Goal: Task Accomplishment & Management: Complete application form

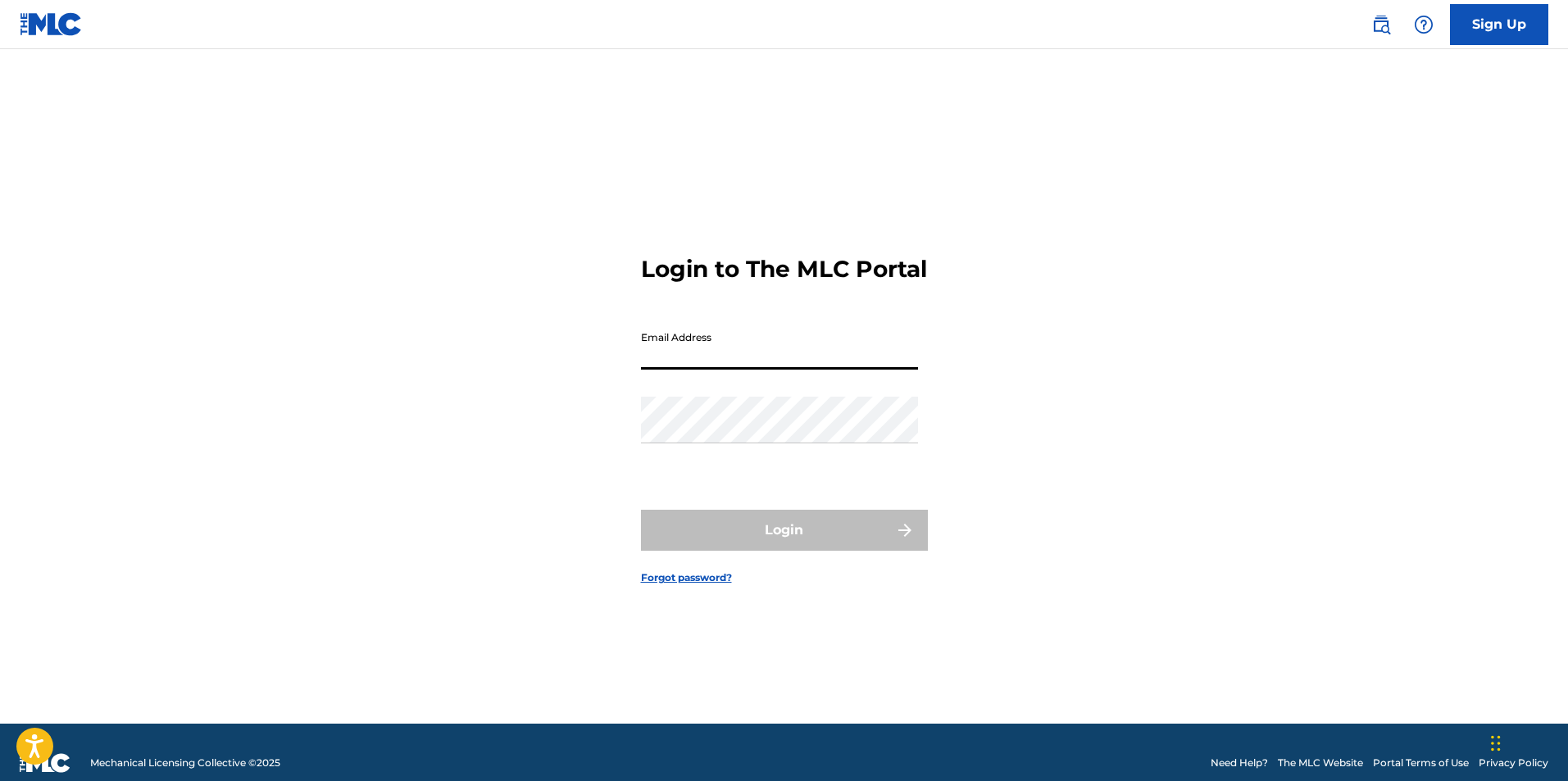
click at [694, 358] on input "Email Address" at bounding box center [779, 345] width 277 height 46
type input "[EMAIL_ADDRESS][DOMAIN_NAME]"
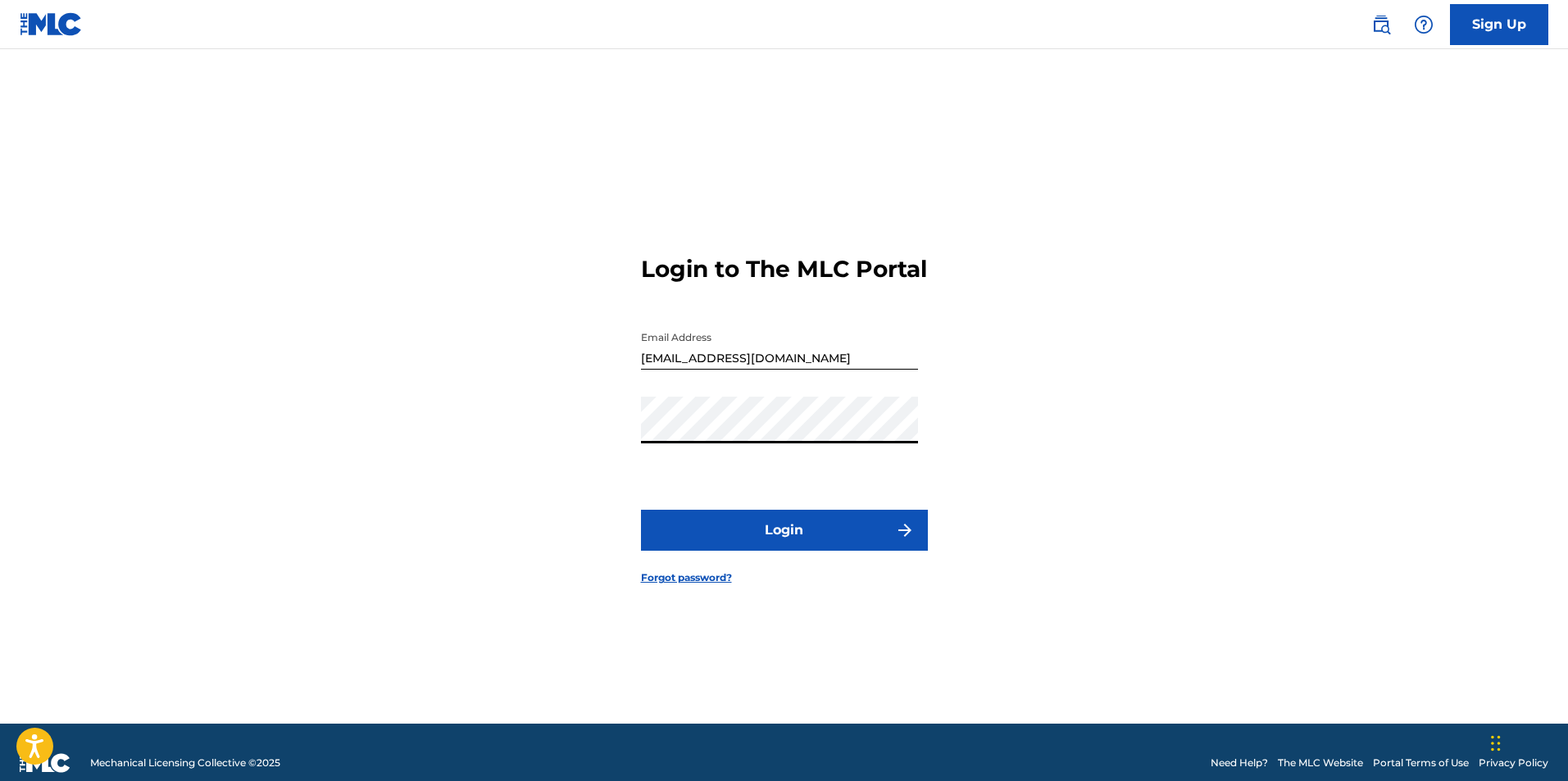
click at [800, 540] on button "Login" at bounding box center [784, 530] width 287 height 41
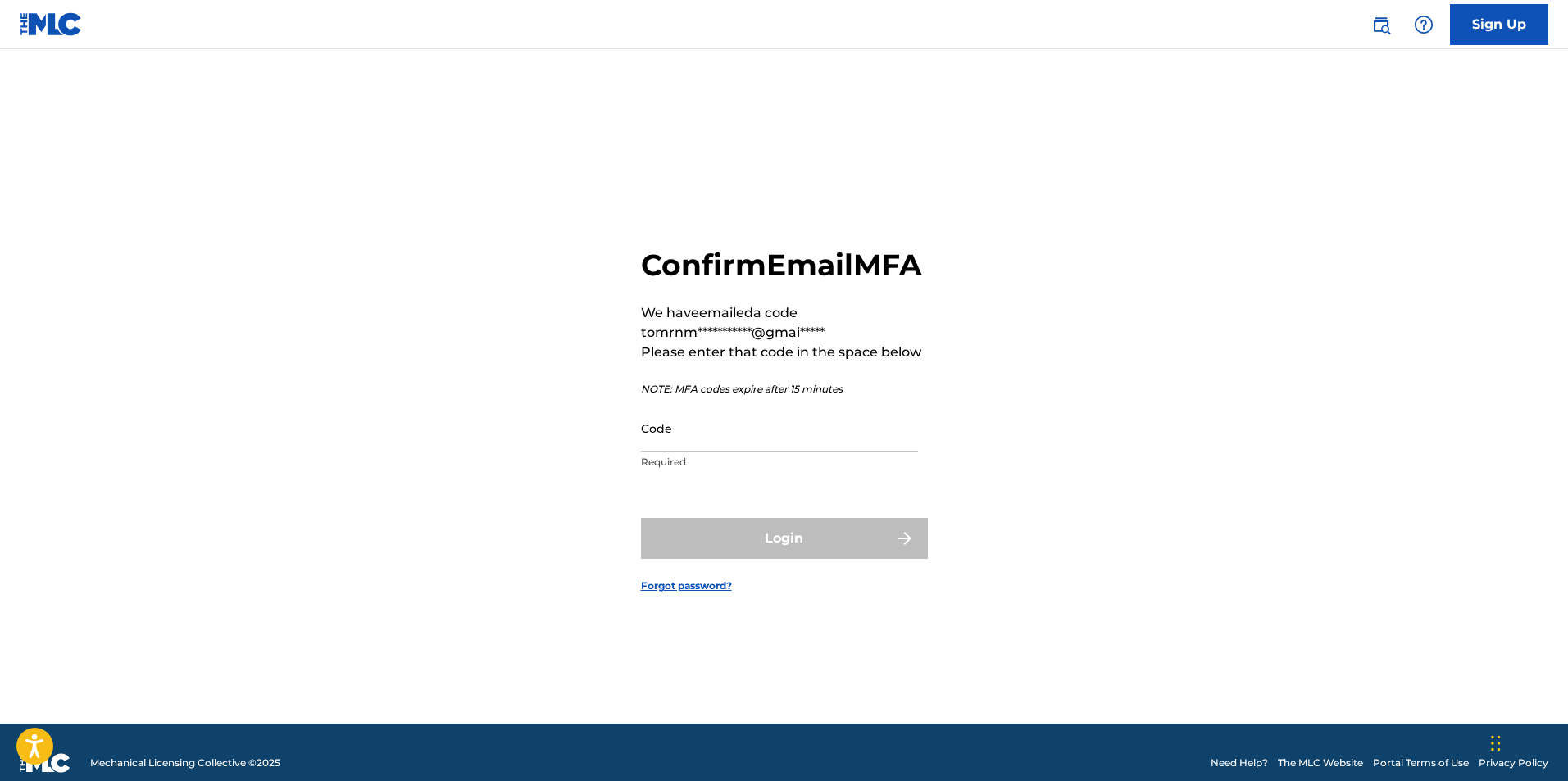
click at [746, 452] on input "Code" at bounding box center [779, 427] width 277 height 46
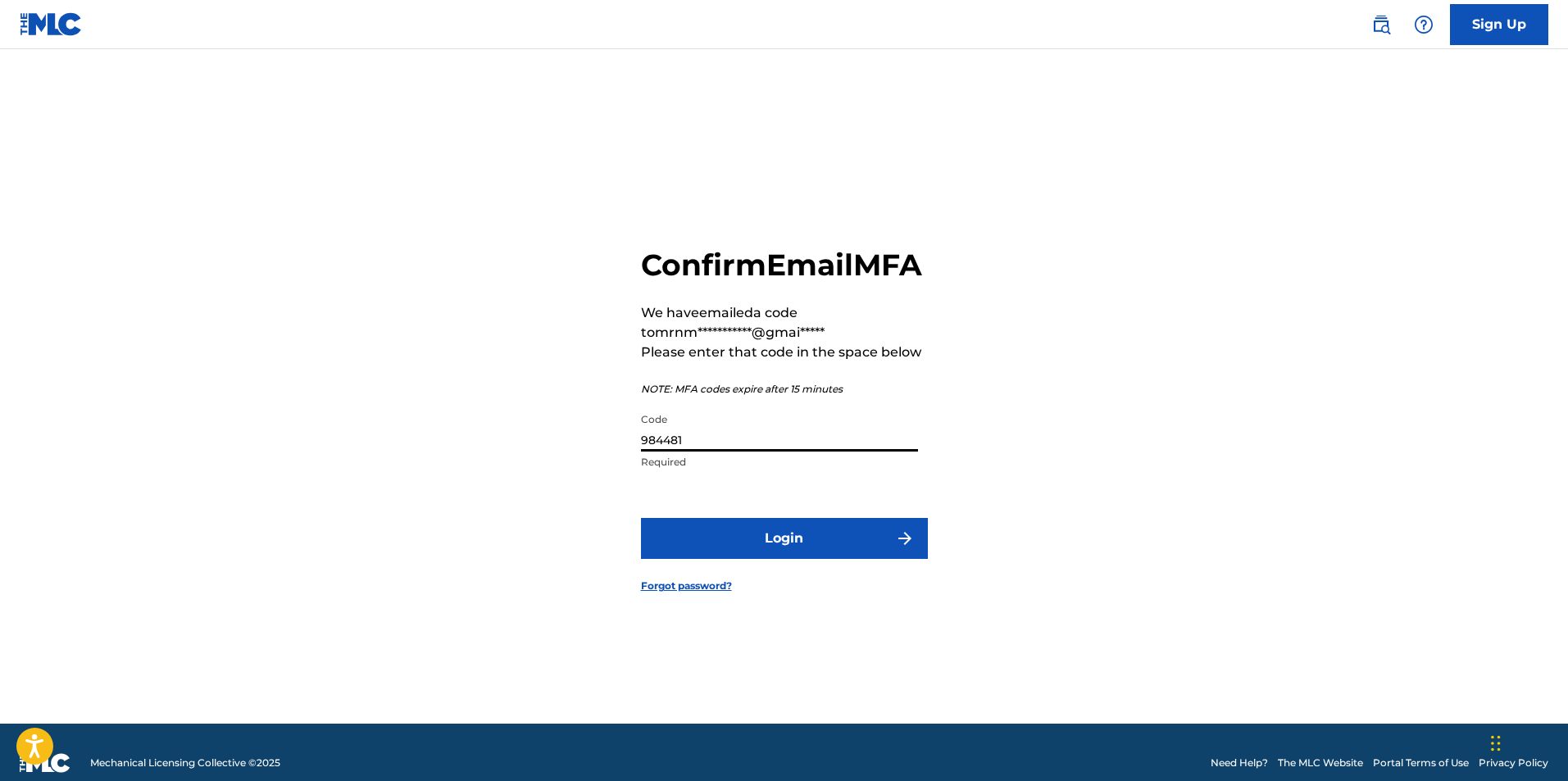
type input "984481"
click at [779, 548] on button "Login" at bounding box center [784, 538] width 287 height 41
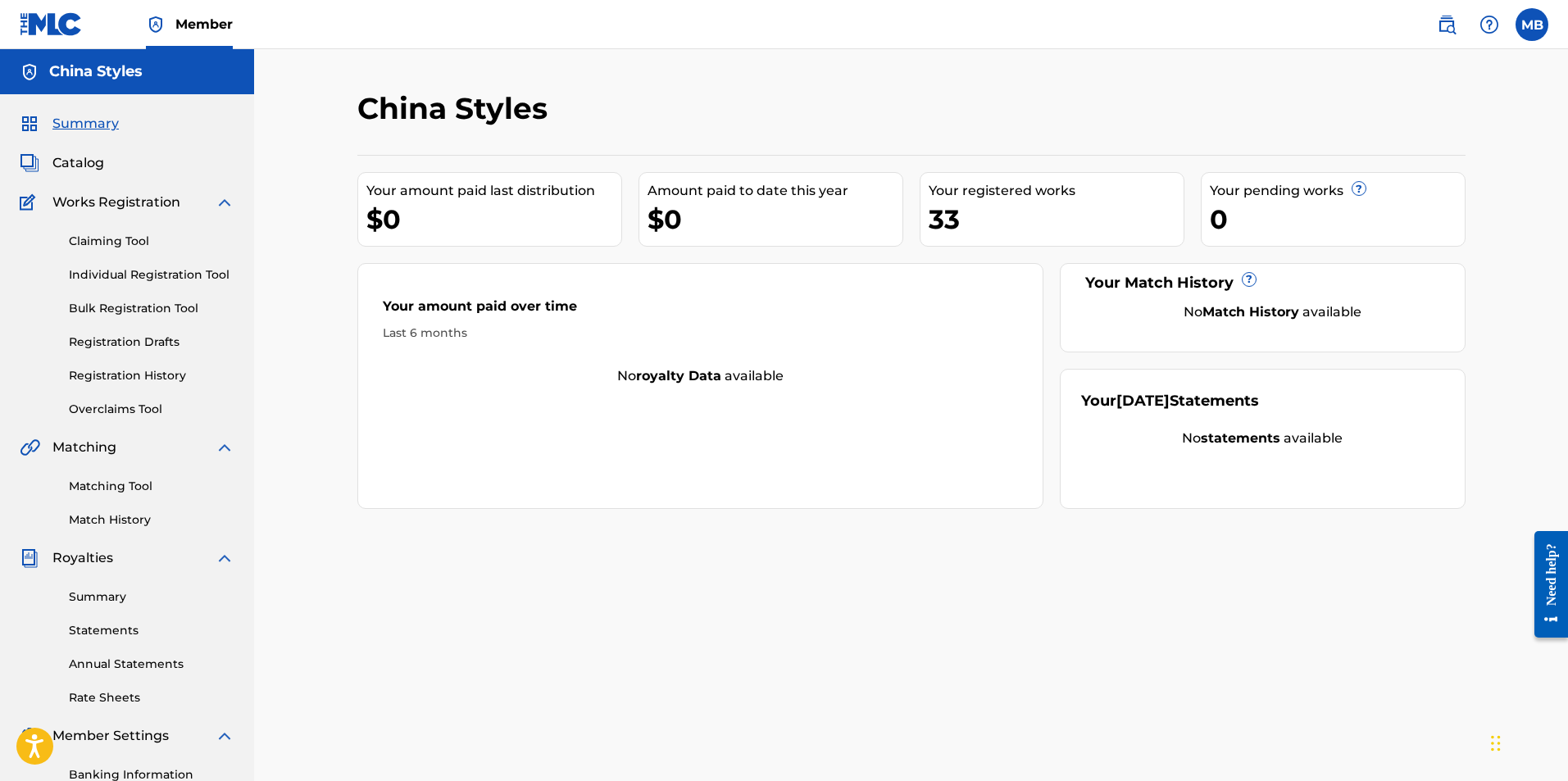
click at [154, 275] on link "Individual Registration Tool" at bounding box center [152, 275] width 165 height 17
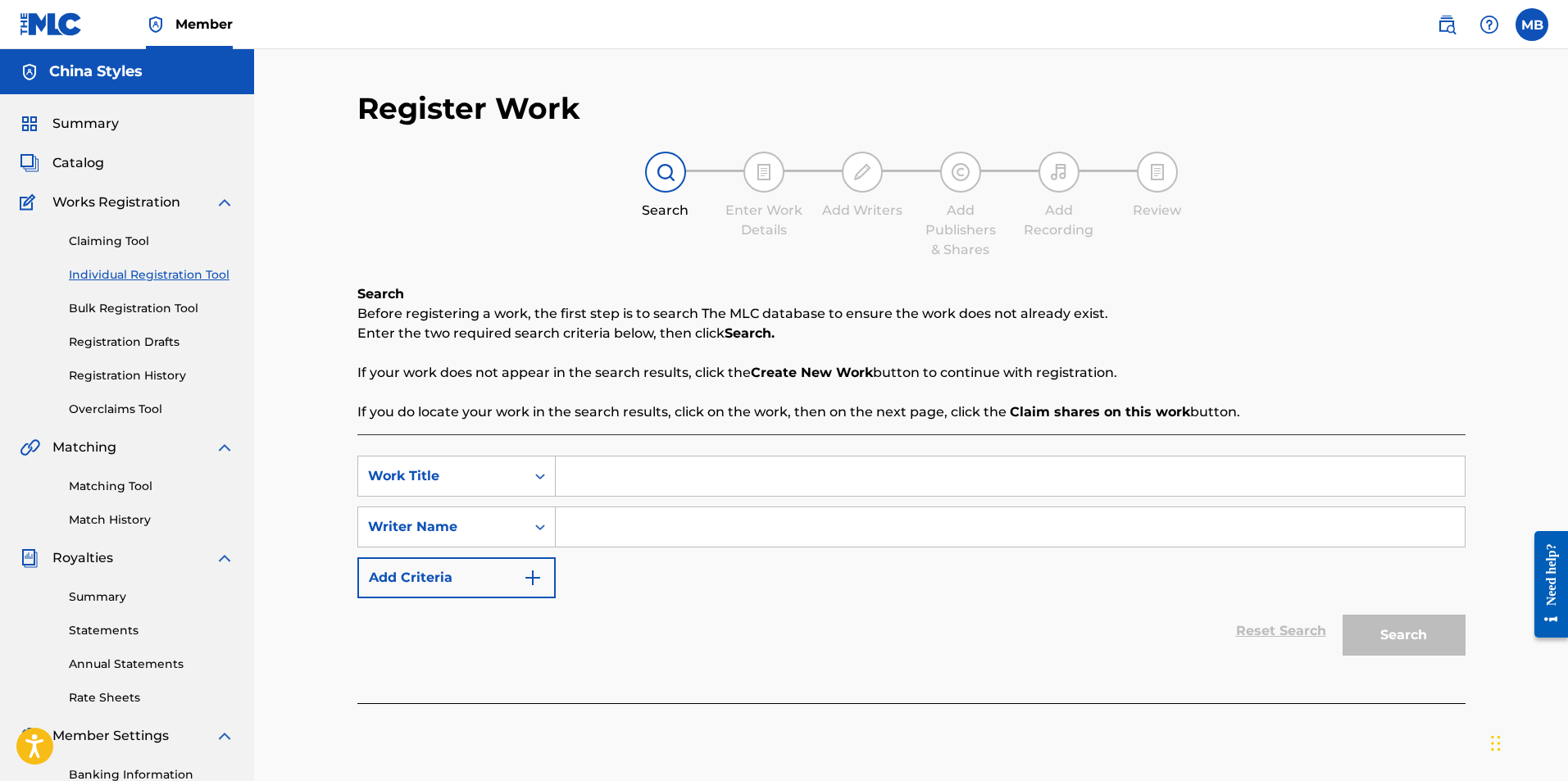
click at [586, 474] on input "Search Form" at bounding box center [1010, 476] width 909 height 40
type input "God dont play about me"
click at [607, 524] on input "Search Form" at bounding box center [1010, 527] width 909 height 40
type input "China styles"
click at [1419, 635] on button "Search" at bounding box center [1404, 634] width 123 height 41
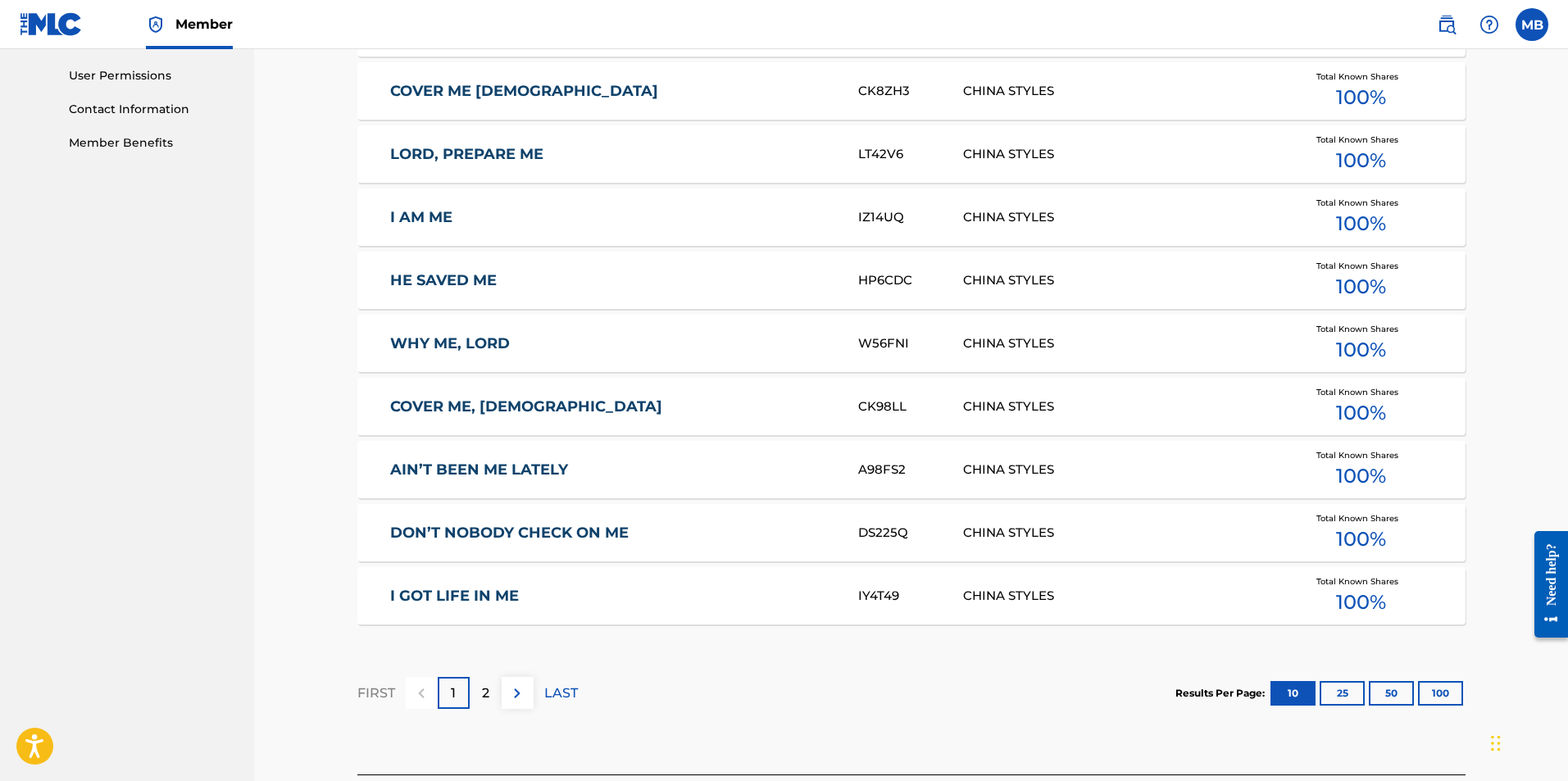
scroll to position [896, 0]
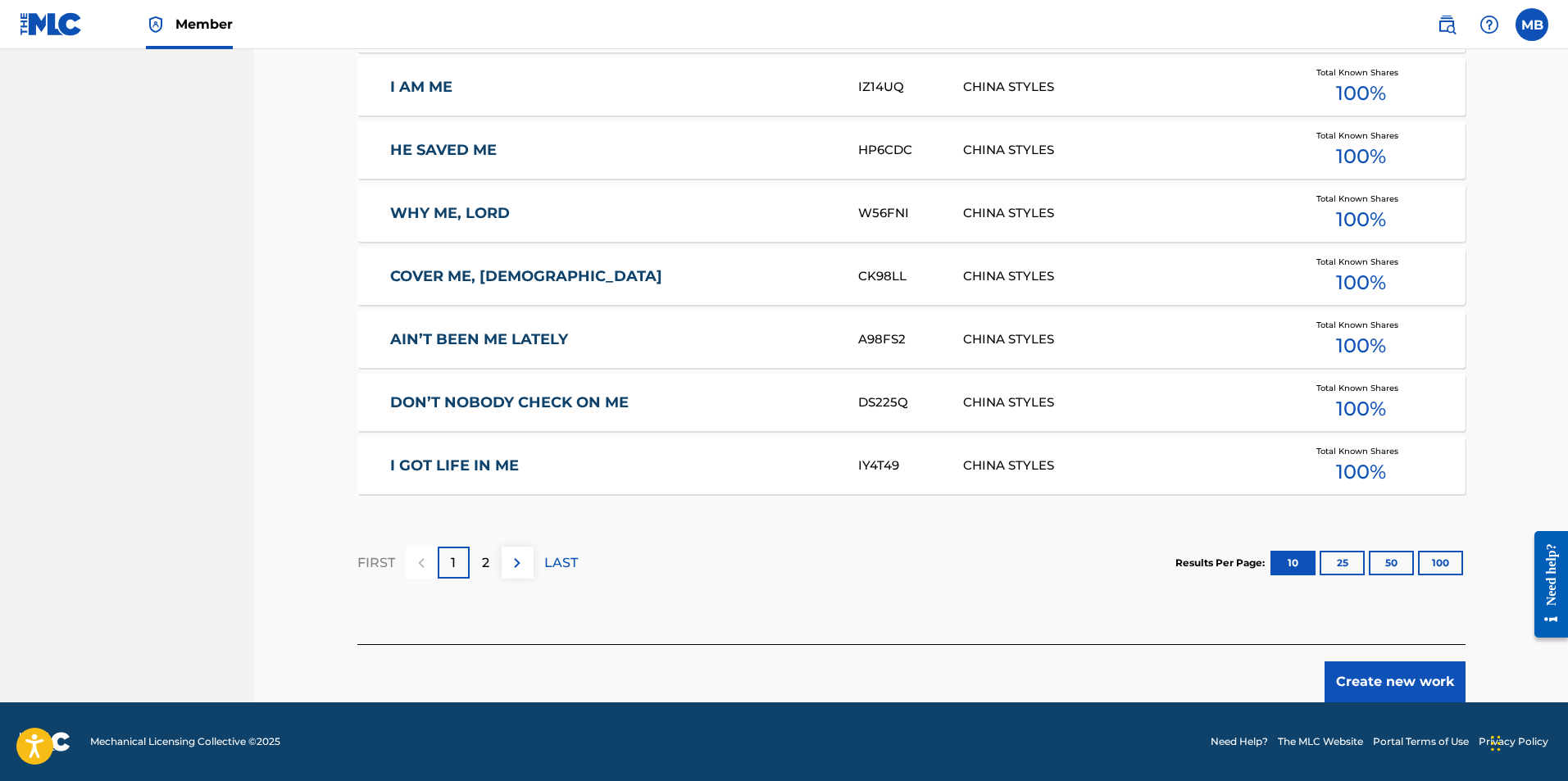
click at [1401, 693] on button "Create new work" at bounding box center [1394, 682] width 141 height 41
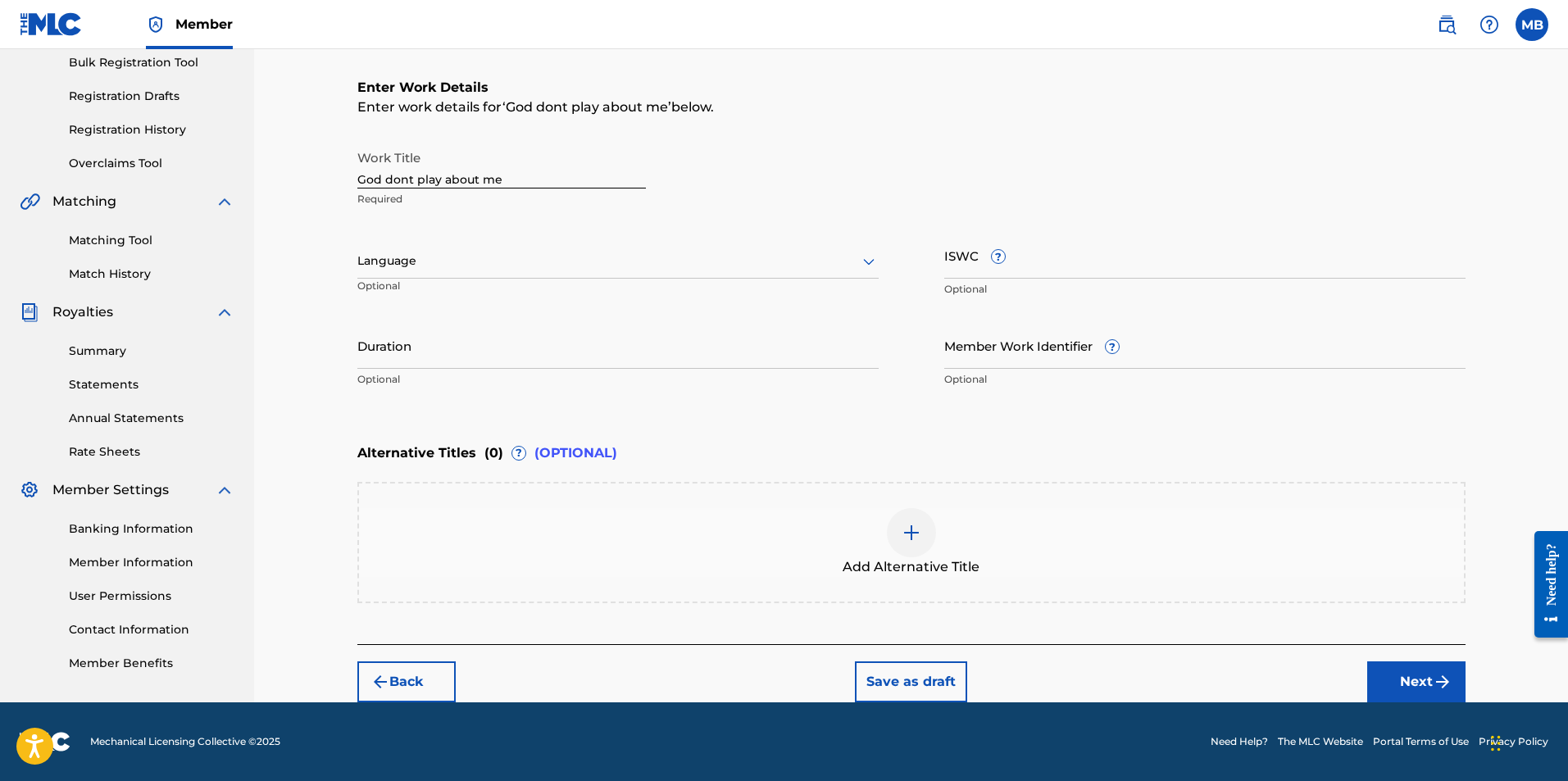
scroll to position [246, 0]
click at [1389, 669] on button "Next" at bounding box center [1416, 682] width 99 height 41
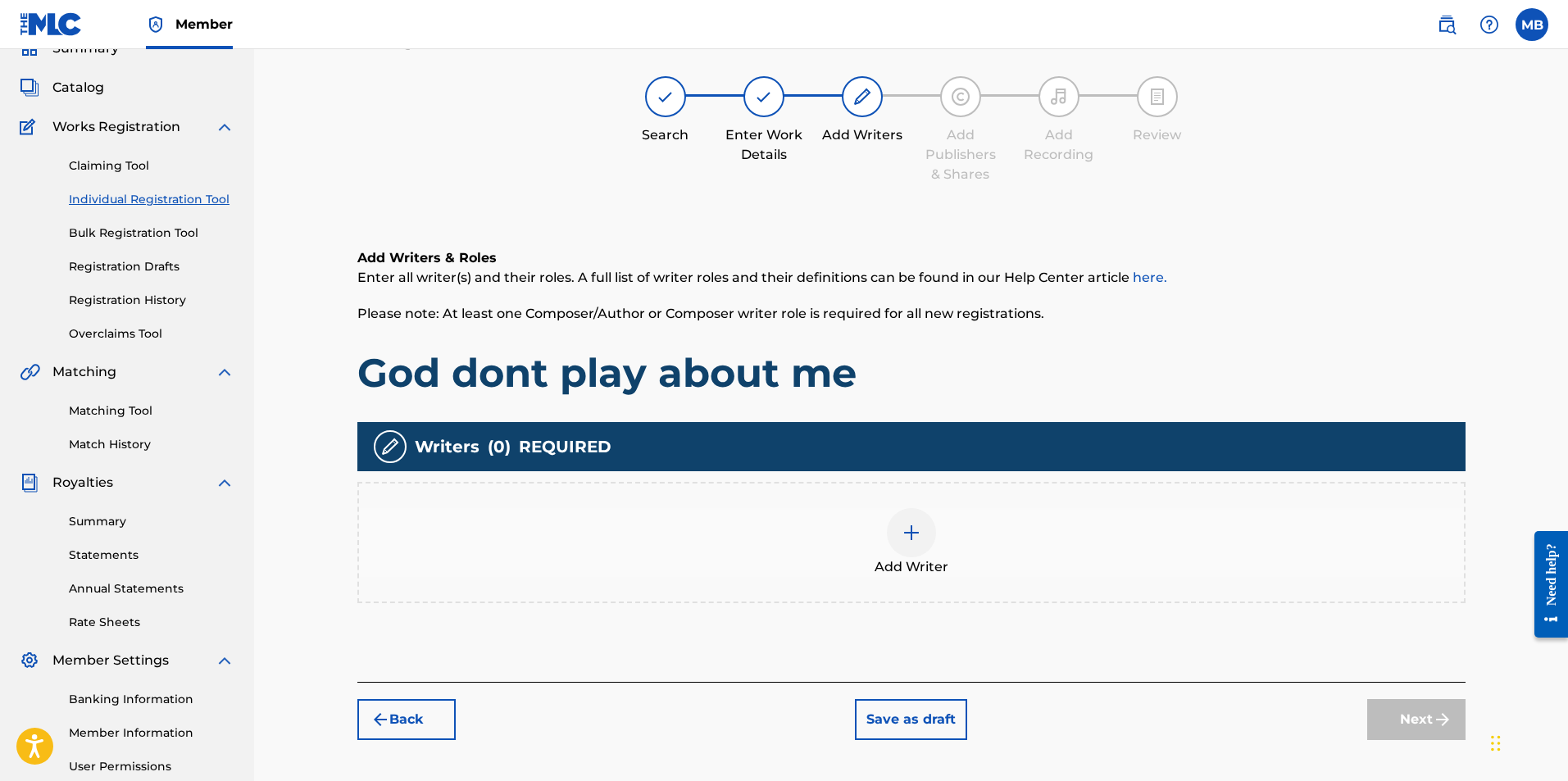
scroll to position [74, 0]
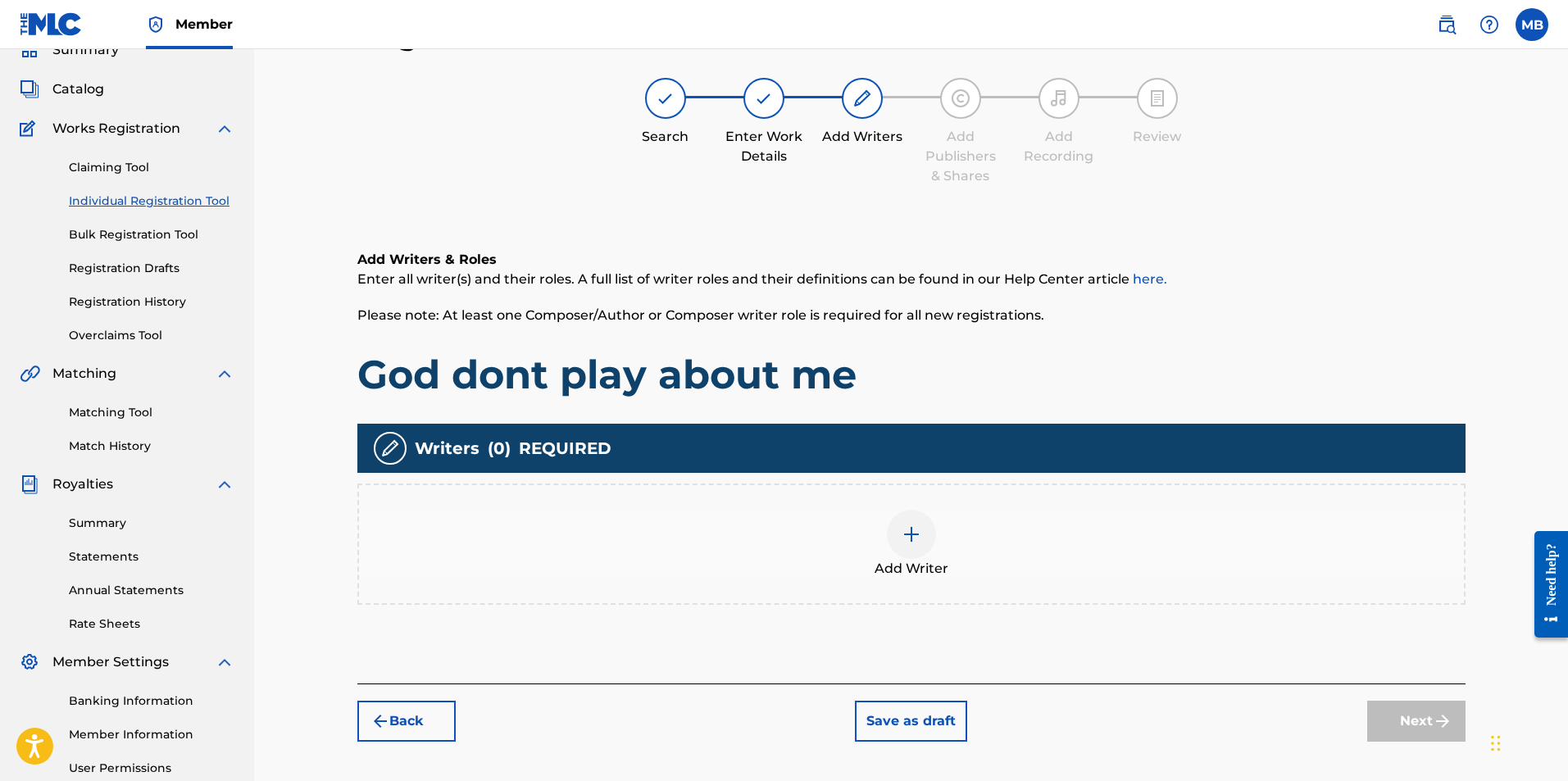
click at [912, 532] on img at bounding box center [911, 533] width 19 height 19
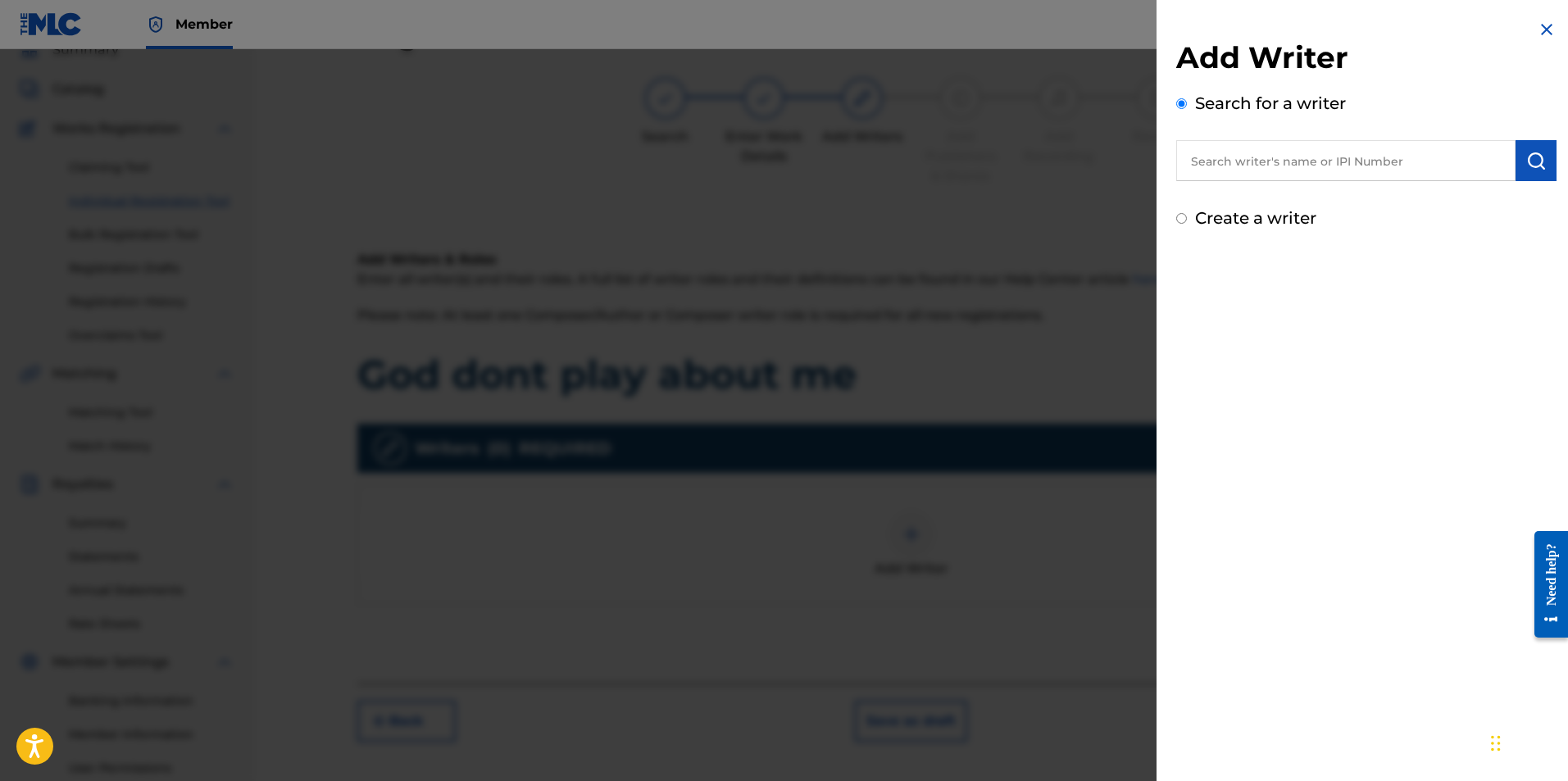
click at [1426, 175] on input "text" at bounding box center [1345, 160] width 340 height 41
click at [1405, 202] on div "china styles" at bounding box center [1345, 198] width 339 height 29
type input "china styles"
click at [1527, 160] on img "submit" at bounding box center [1536, 160] width 19 height 19
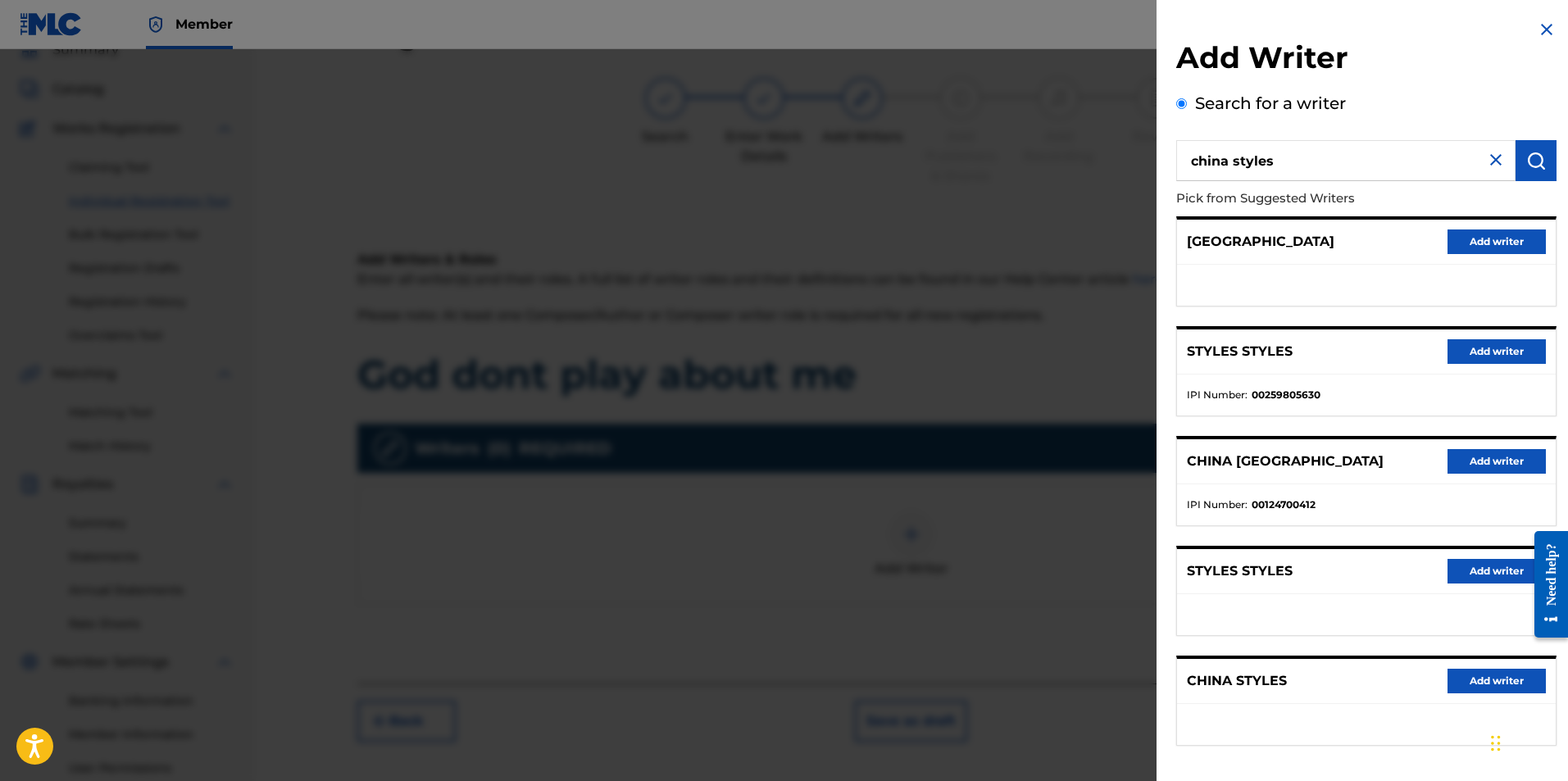
click at [1478, 682] on button "Add writer" at bounding box center [1496, 680] width 99 height 24
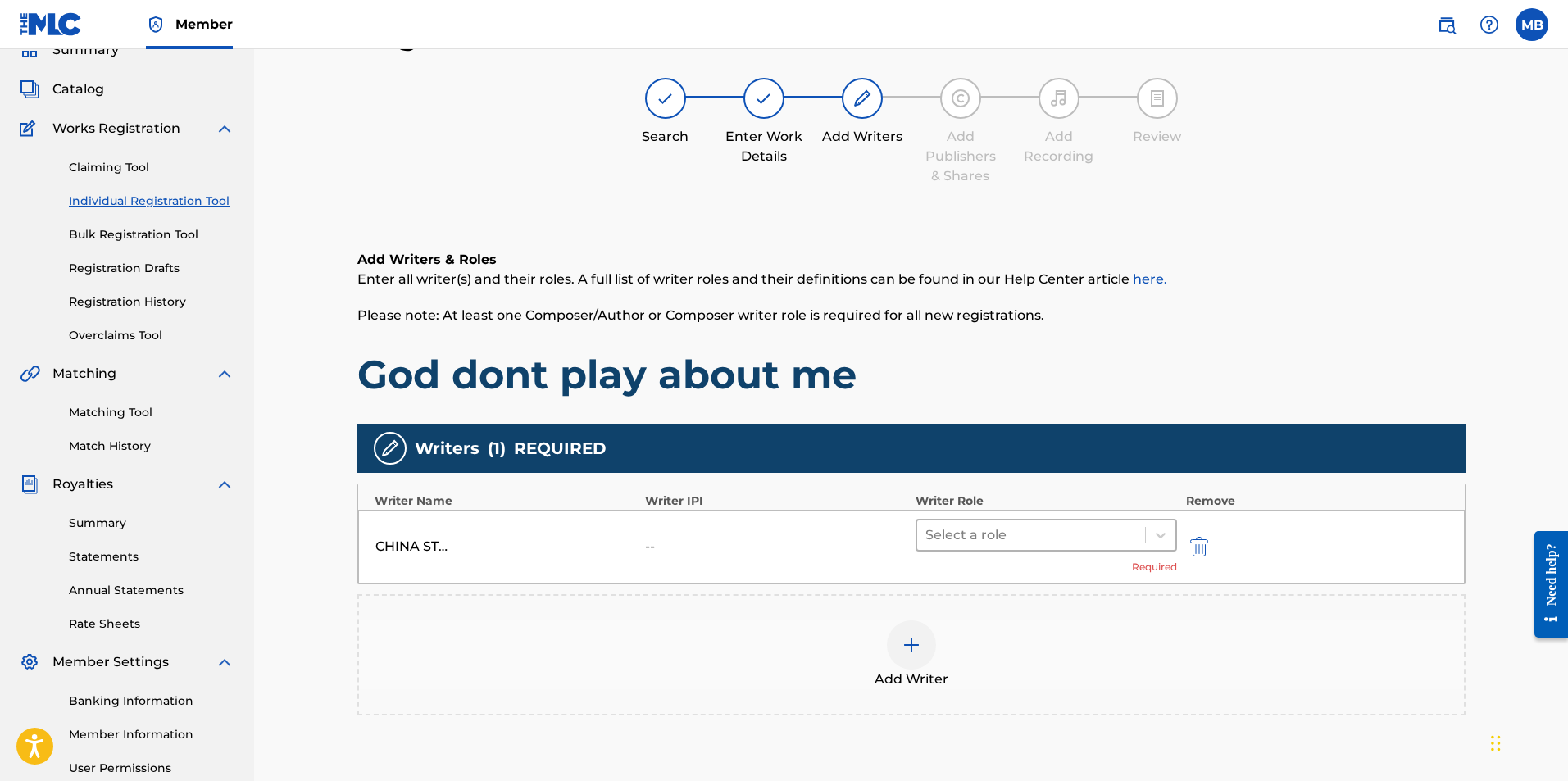
click at [1044, 528] on div at bounding box center [1032, 534] width 212 height 23
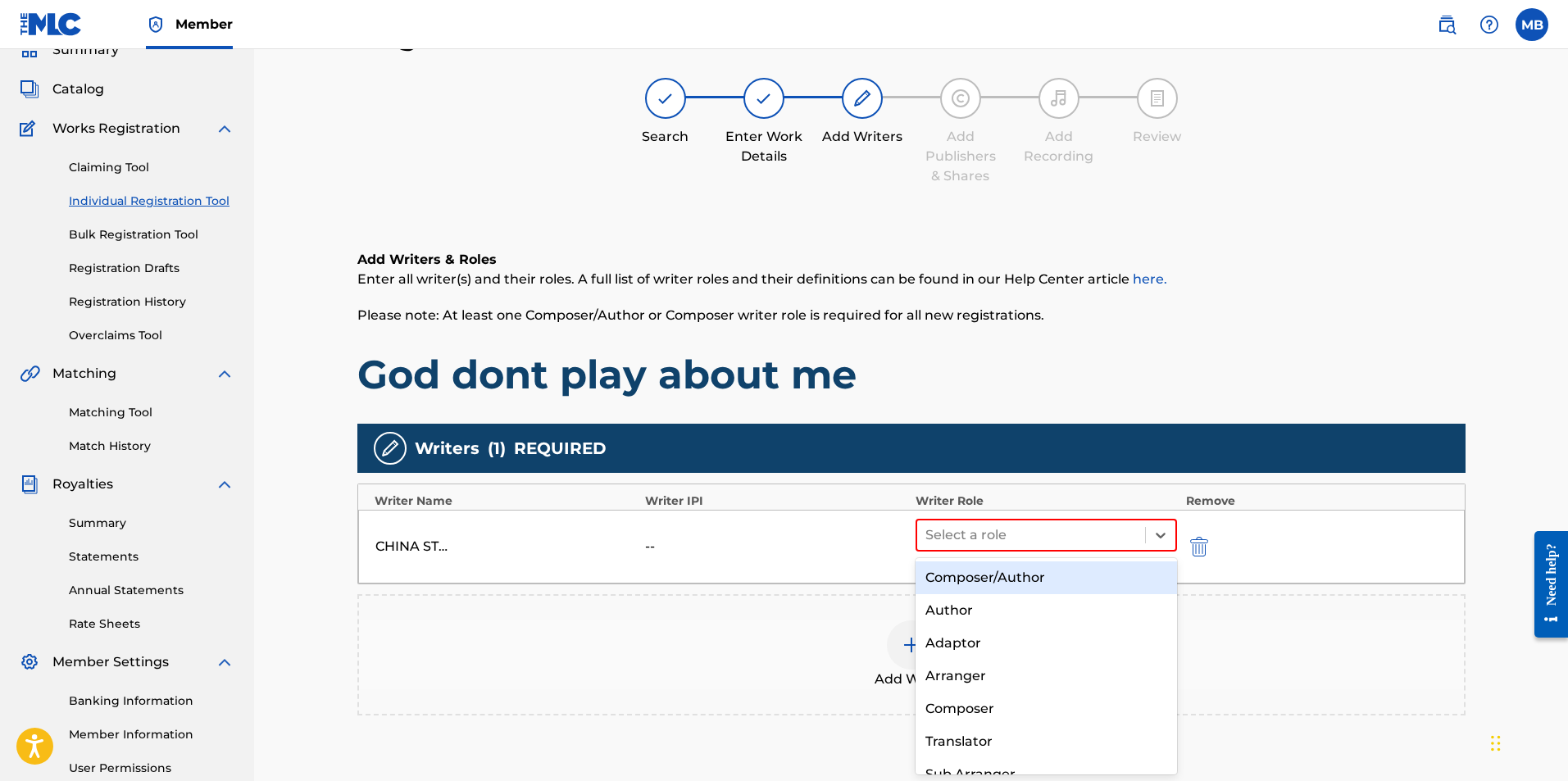
click at [1049, 575] on div "Composer/Author" at bounding box center [1046, 577] width 262 height 33
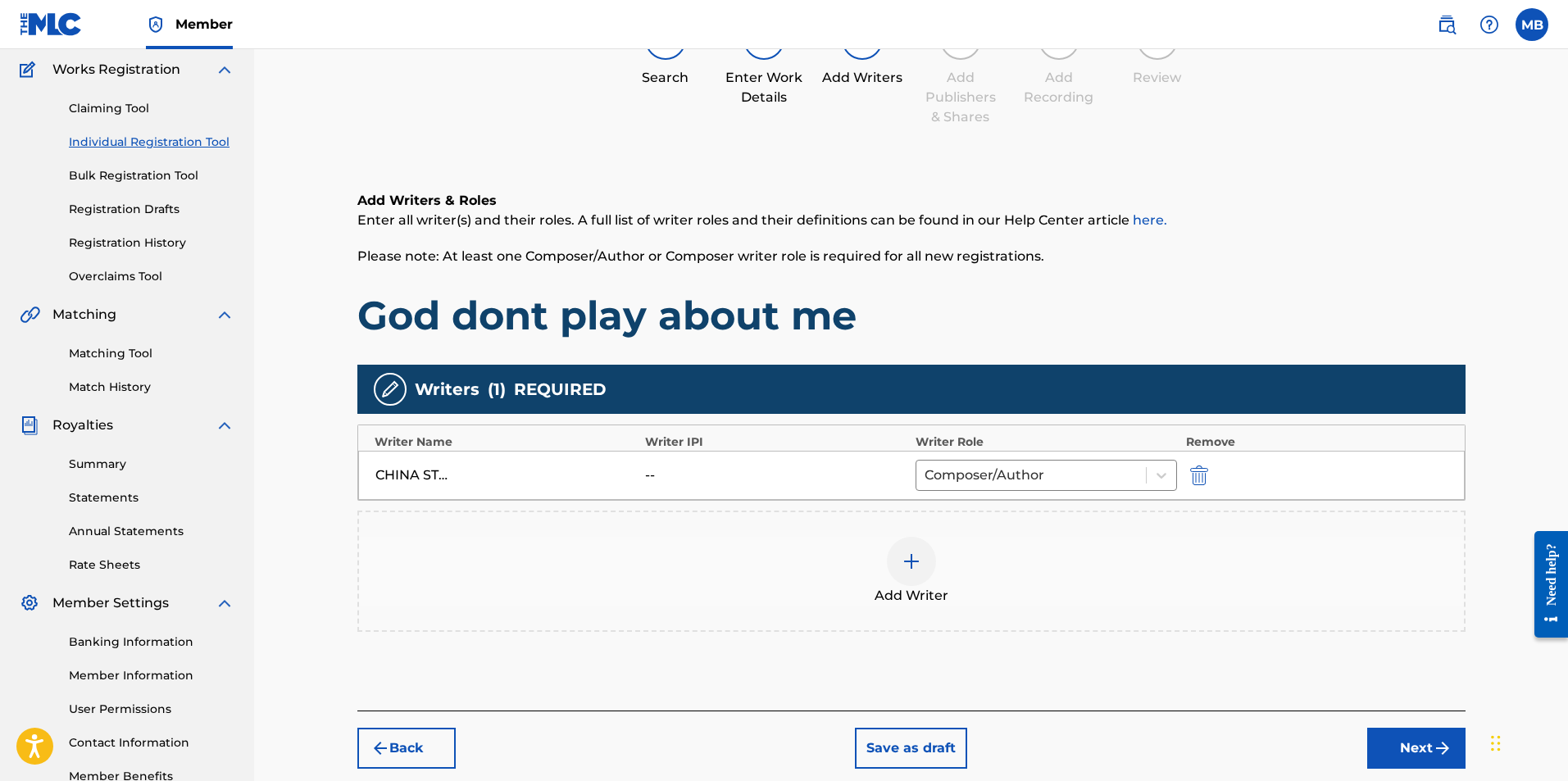
scroll to position [235, 0]
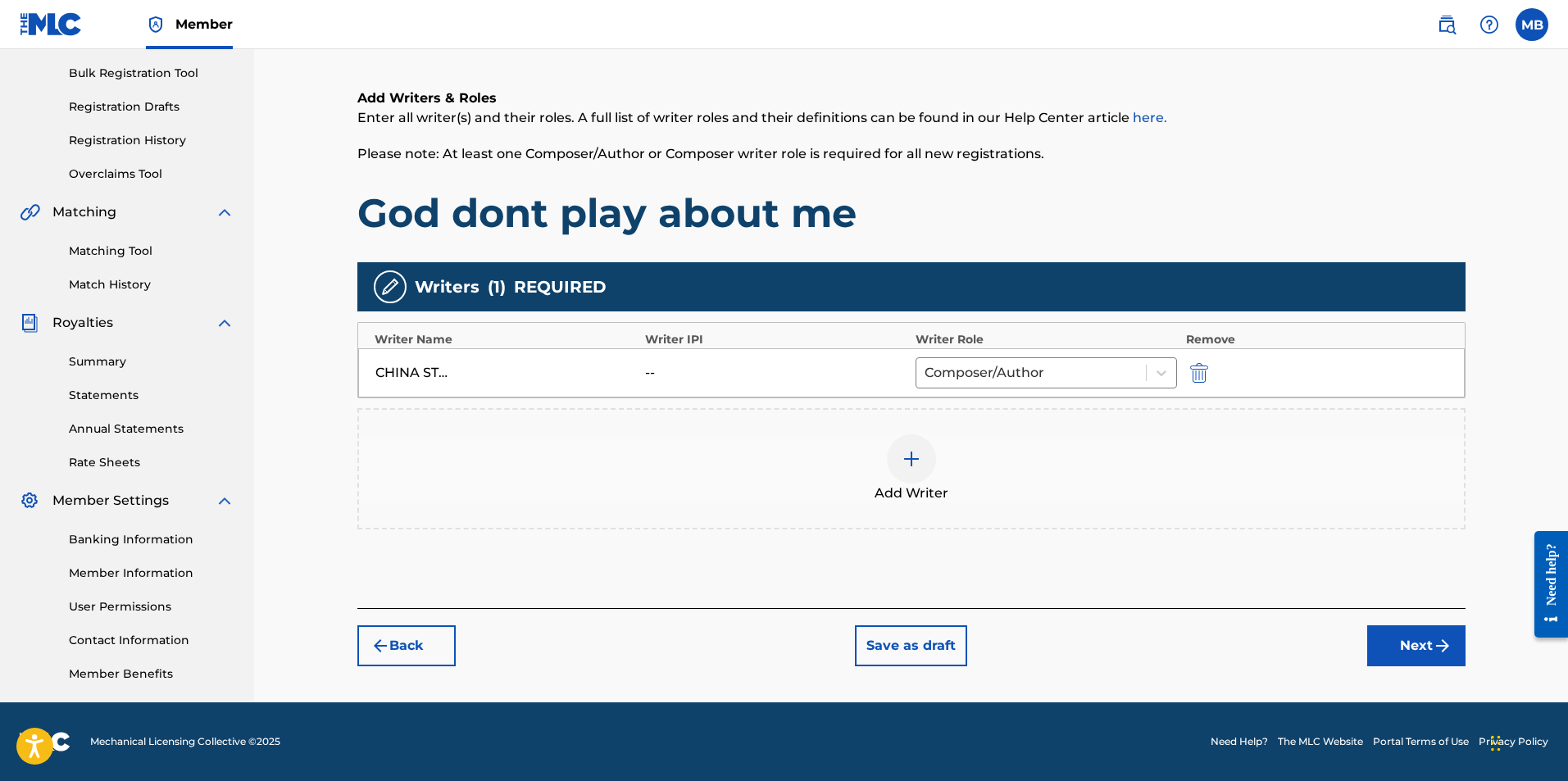
click at [1411, 638] on button "Next" at bounding box center [1416, 645] width 99 height 41
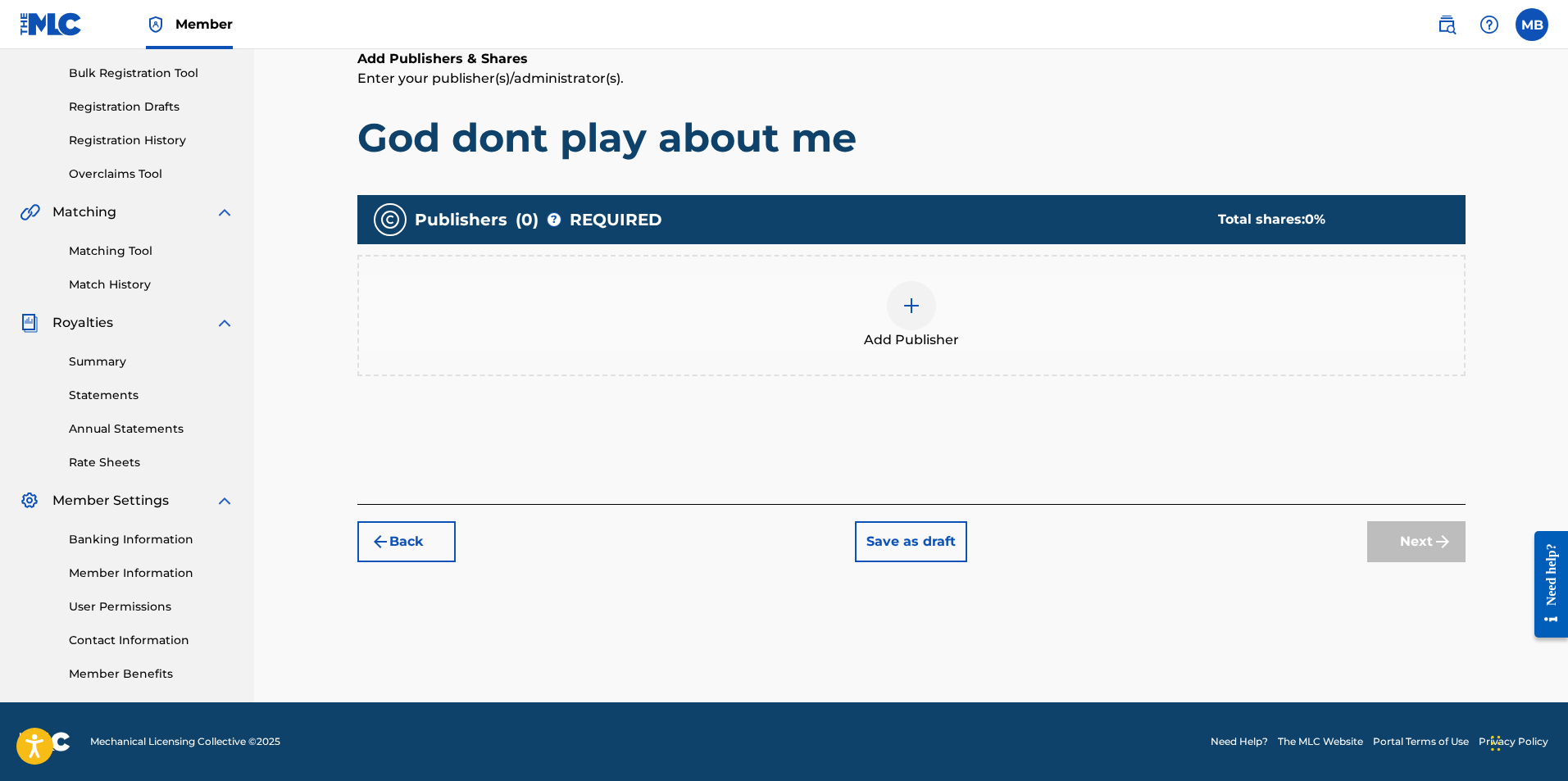
scroll to position [74, 0]
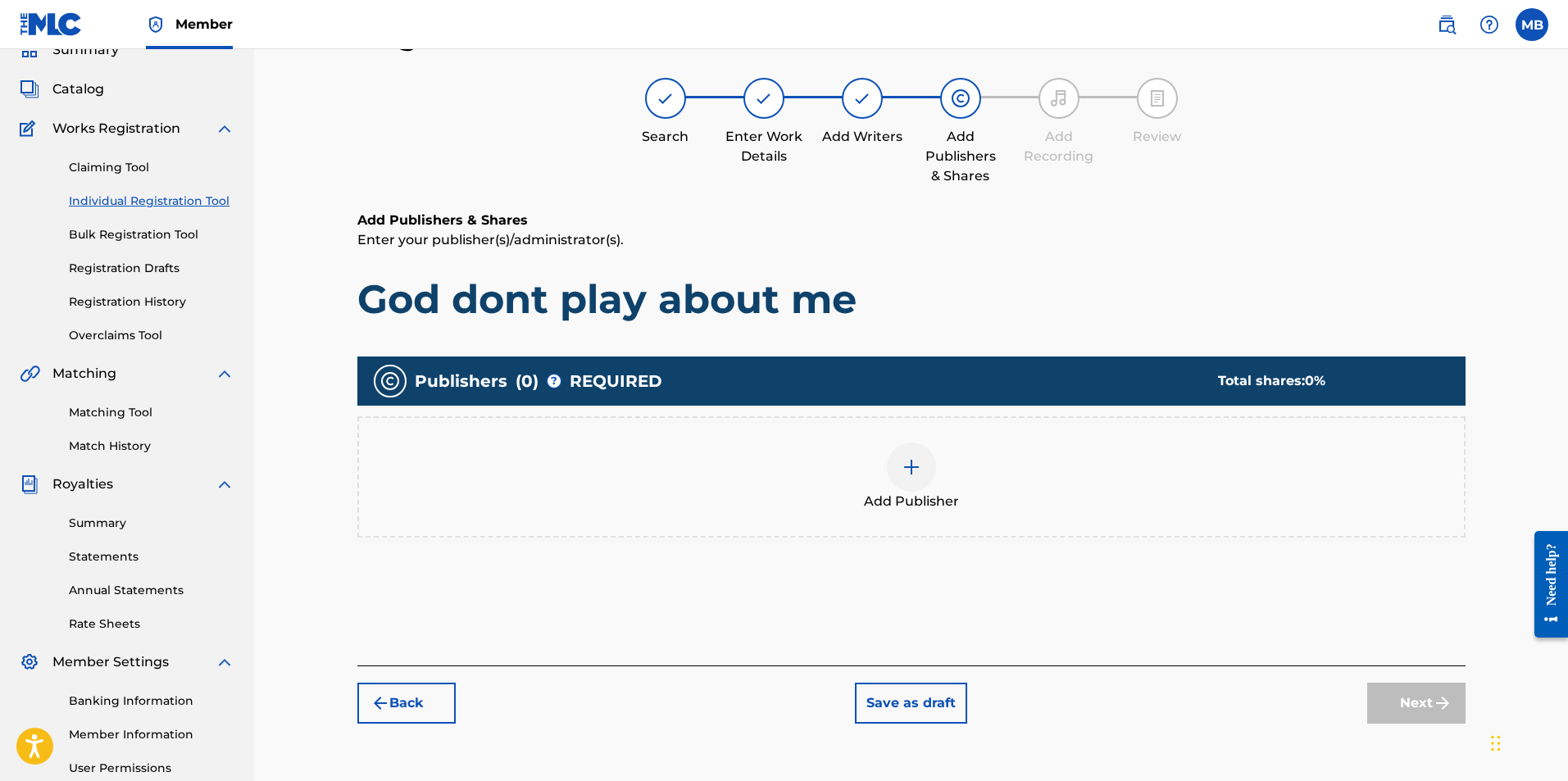
click at [912, 488] on div at bounding box center [911, 467] width 49 height 49
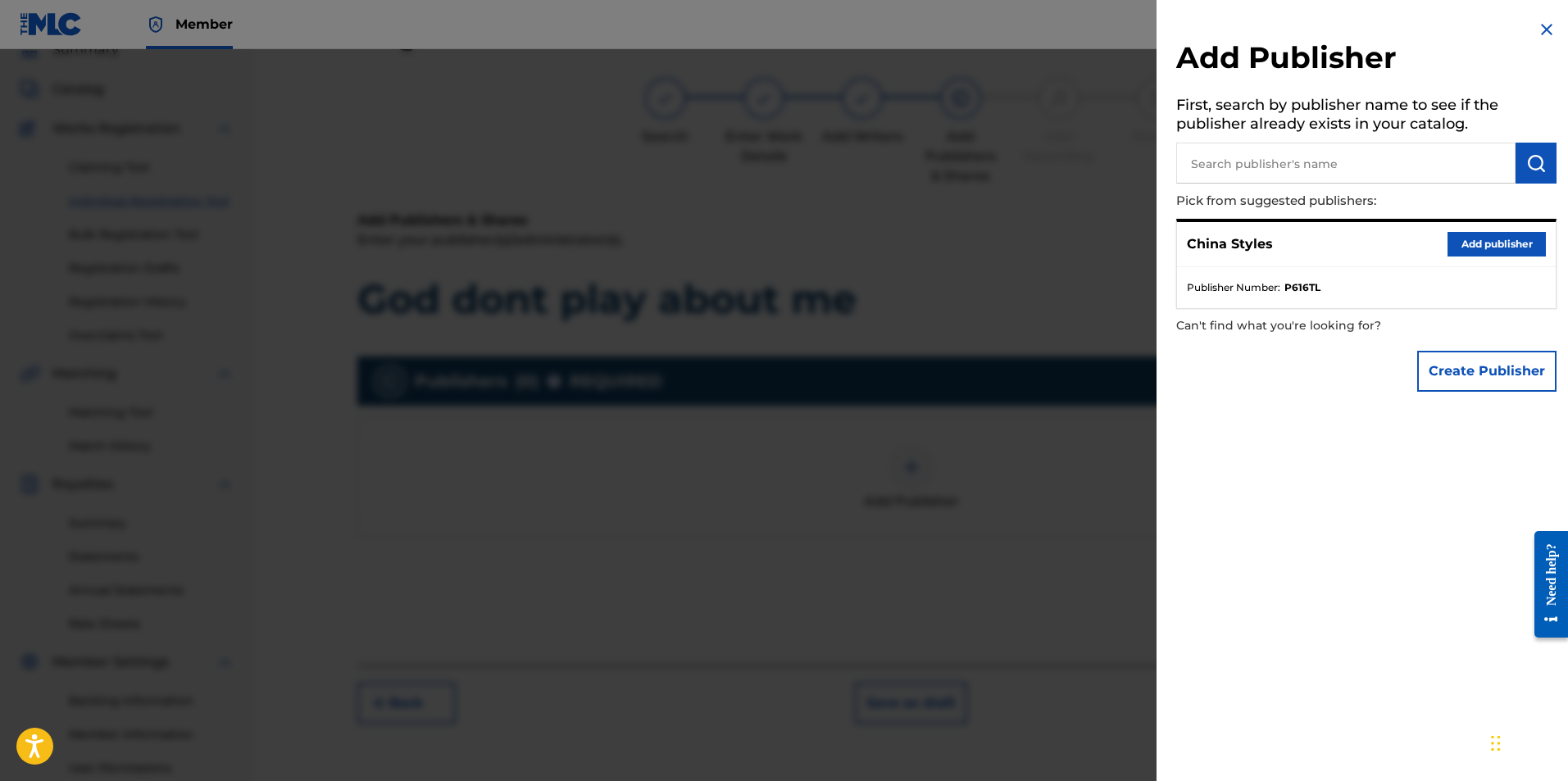
click at [1509, 249] on button "Add publisher" at bounding box center [1496, 243] width 99 height 24
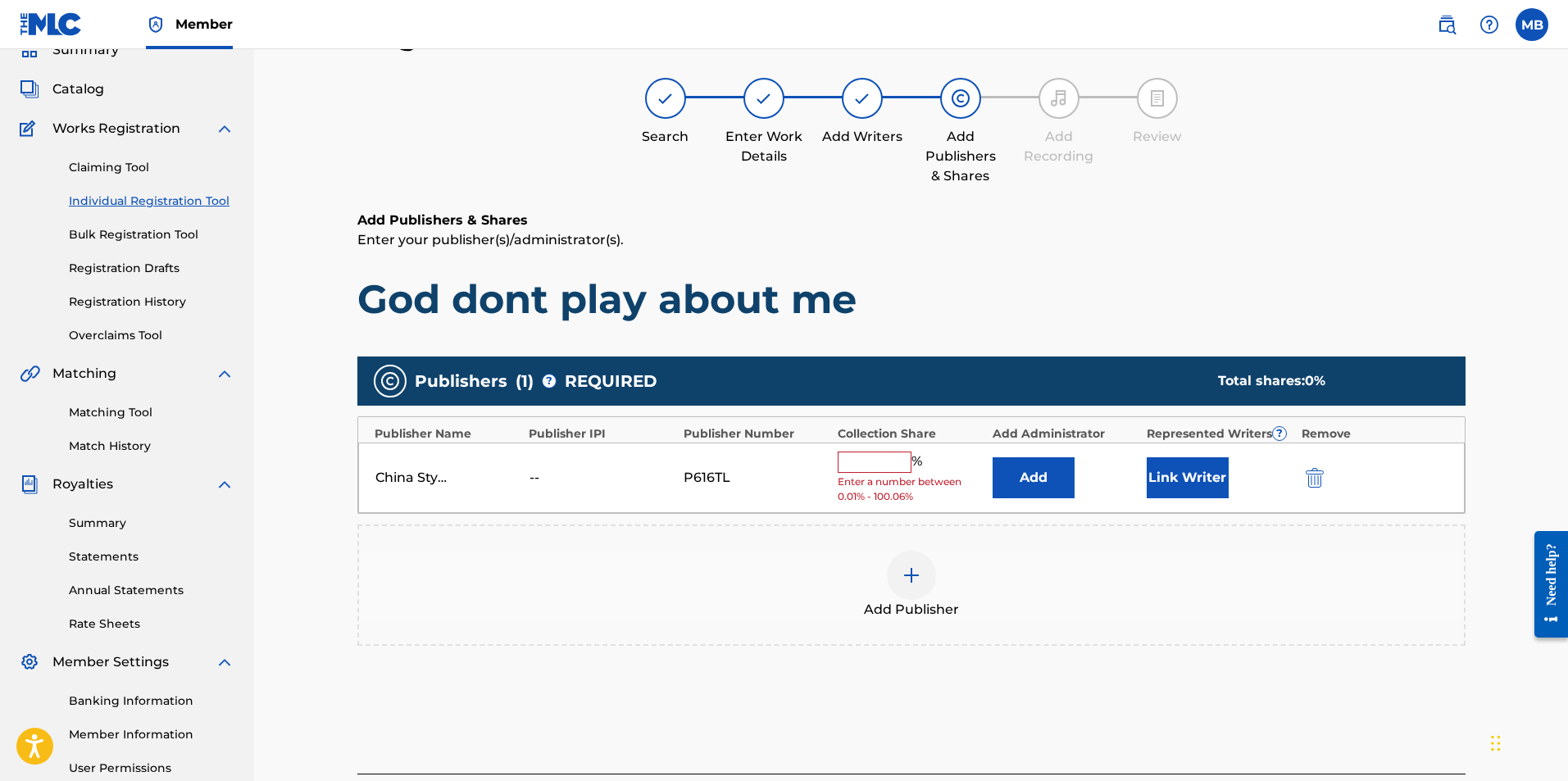
click at [852, 472] on input "text" at bounding box center [875, 462] width 74 height 21
type input "100"
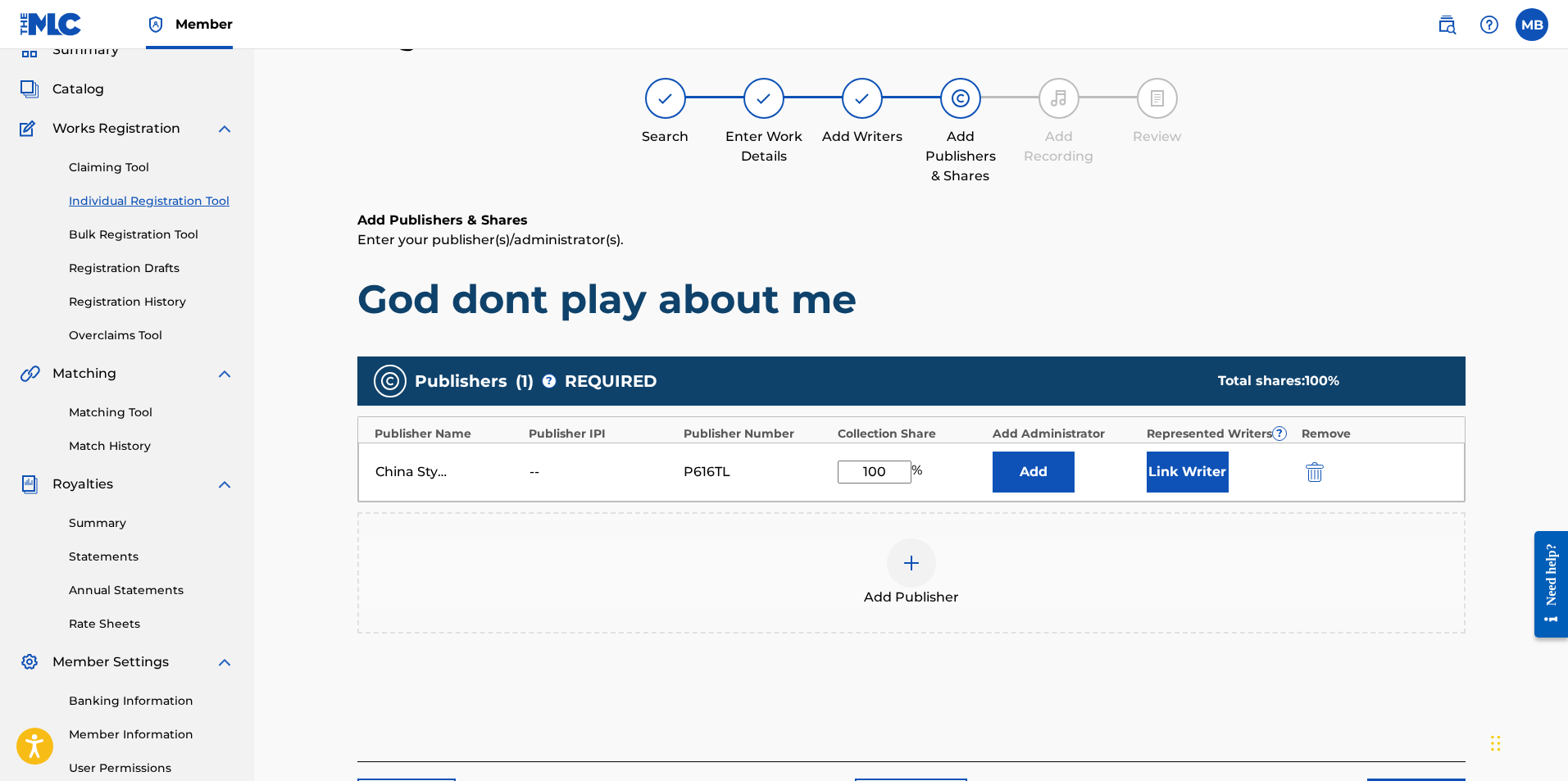
click at [1525, 473] on div "Register Work Search Enter Work Details Add Writers Add Publishers & Shares Add…" at bounding box center [910, 420] width 1314 height 888
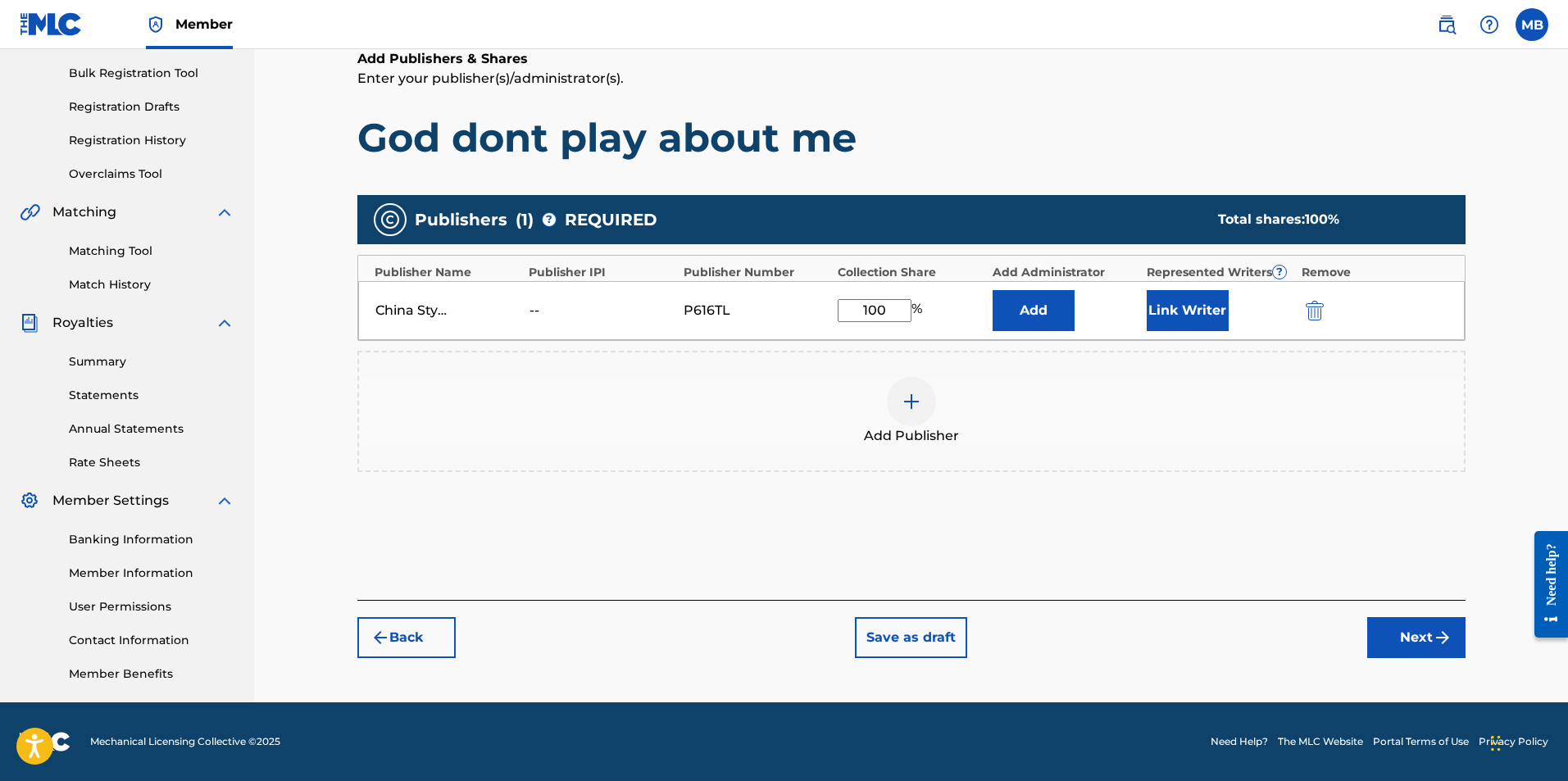
click at [1434, 628] on img "submit" at bounding box center [1442, 637] width 19 height 19
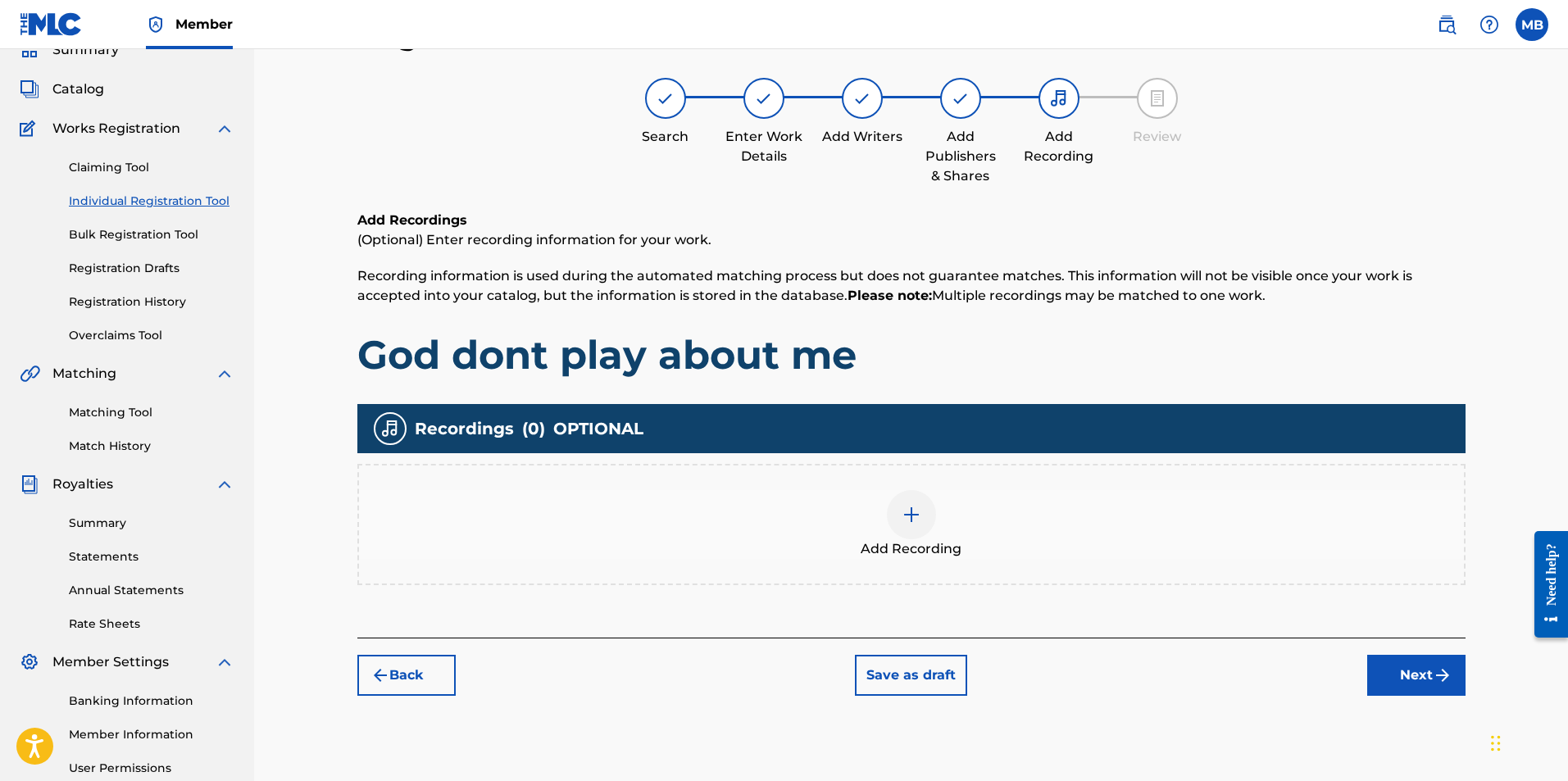
click at [914, 519] on img at bounding box center [911, 514] width 19 height 19
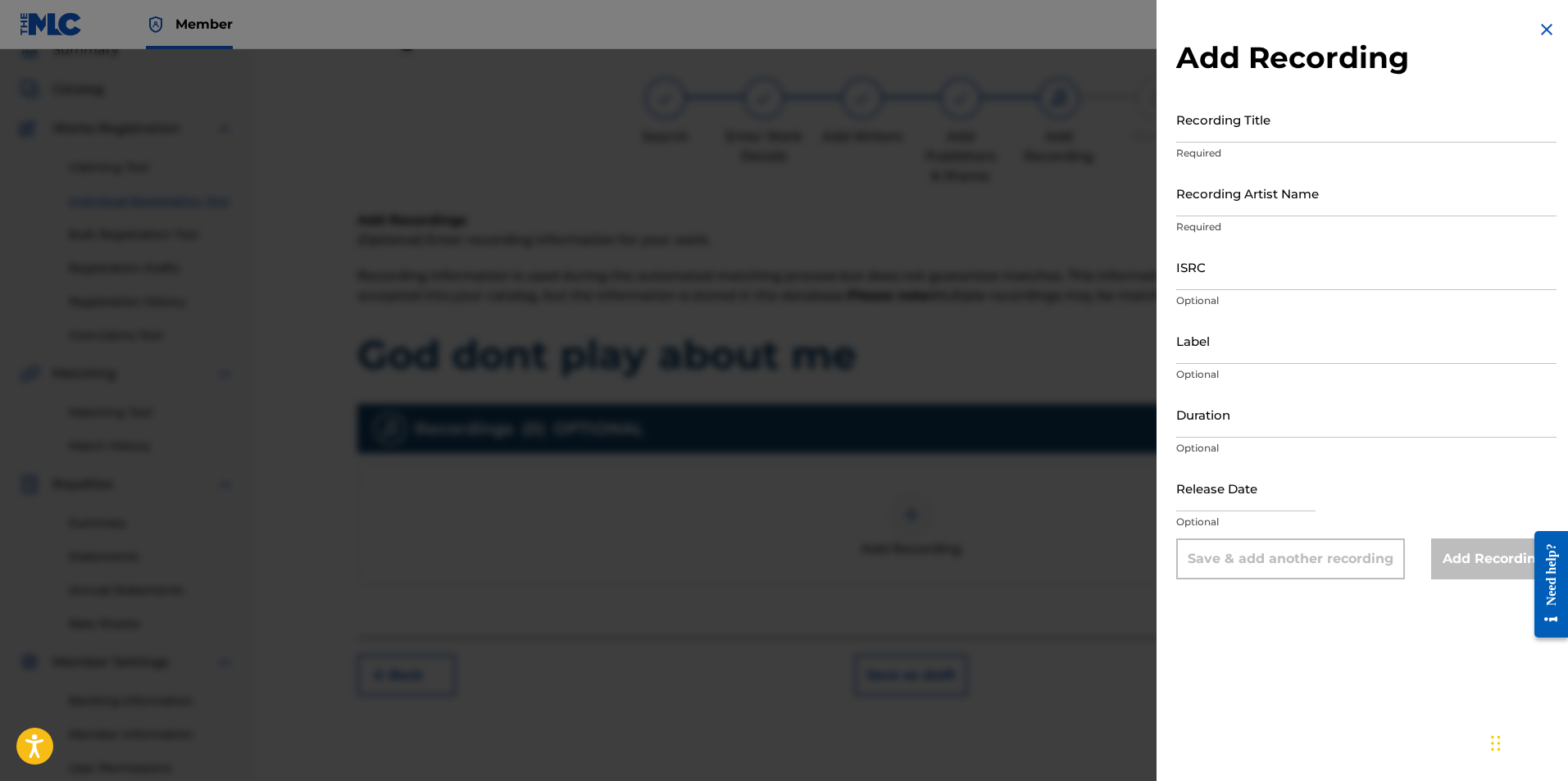
click at [1296, 126] on input "Recording Title" at bounding box center [1366, 119] width 380 height 46
type input "D"
type input "[DEMOGRAPHIC_DATA] Don't Play About Me"
click at [1348, 201] on input "Recording Artist Name" at bounding box center [1366, 192] width 380 height 46
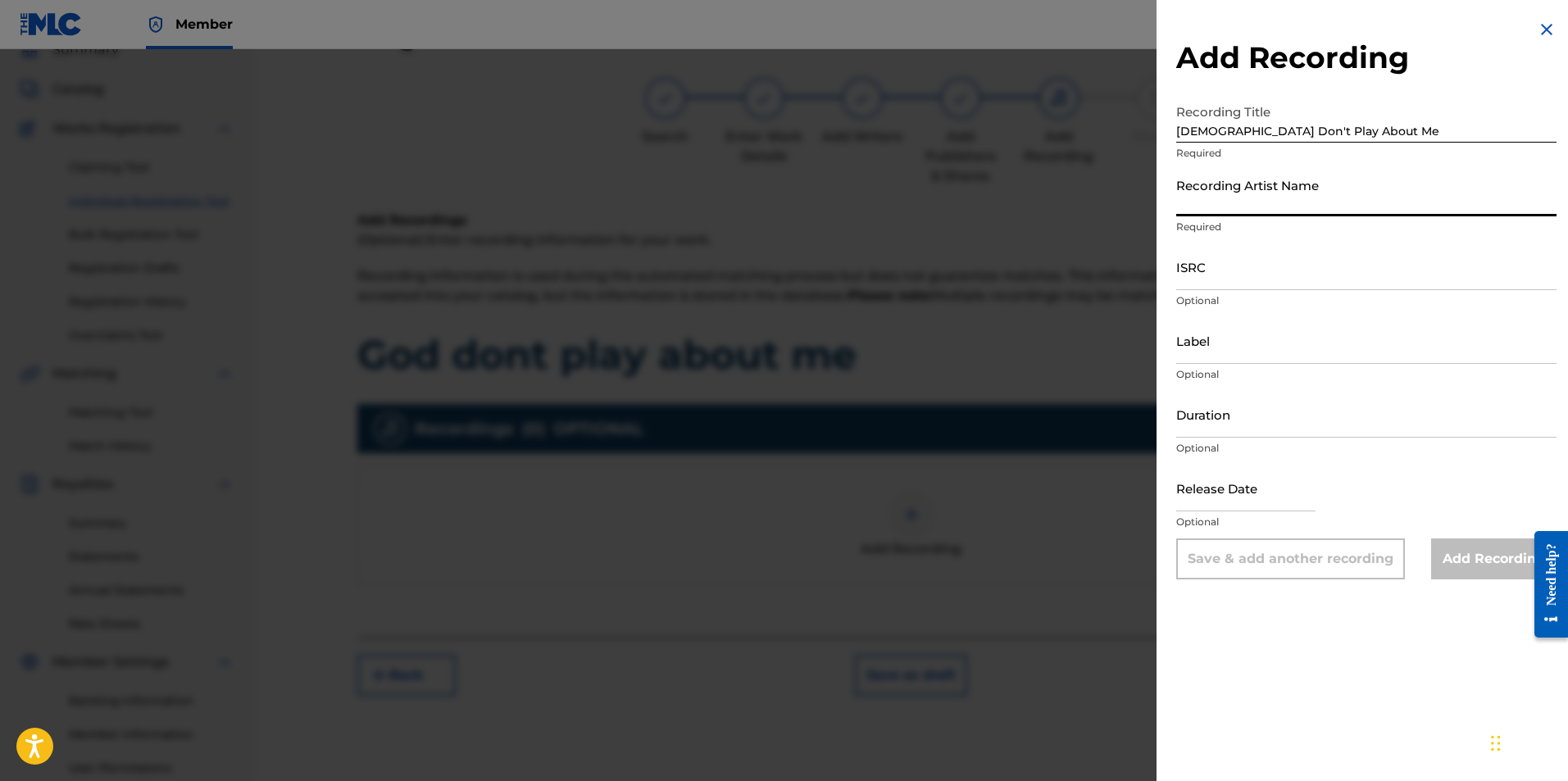
type input "China Styles"
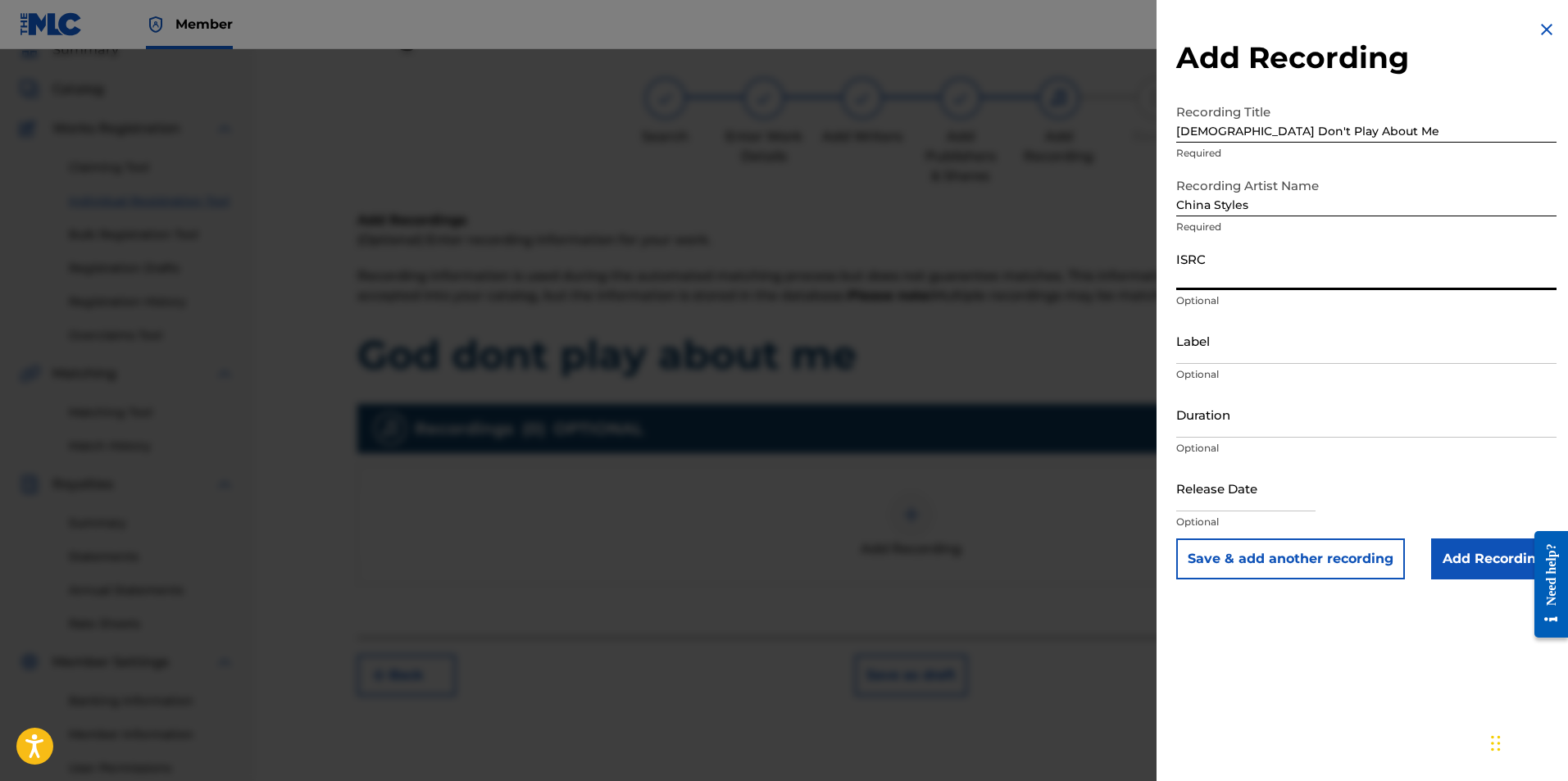
click at [1266, 277] on input "ISRC" at bounding box center [1366, 266] width 380 height 46
paste input "QZZ792546791"
type input "QZZ792546791"
click at [1233, 351] on input "Label" at bounding box center [1366, 340] width 380 height 46
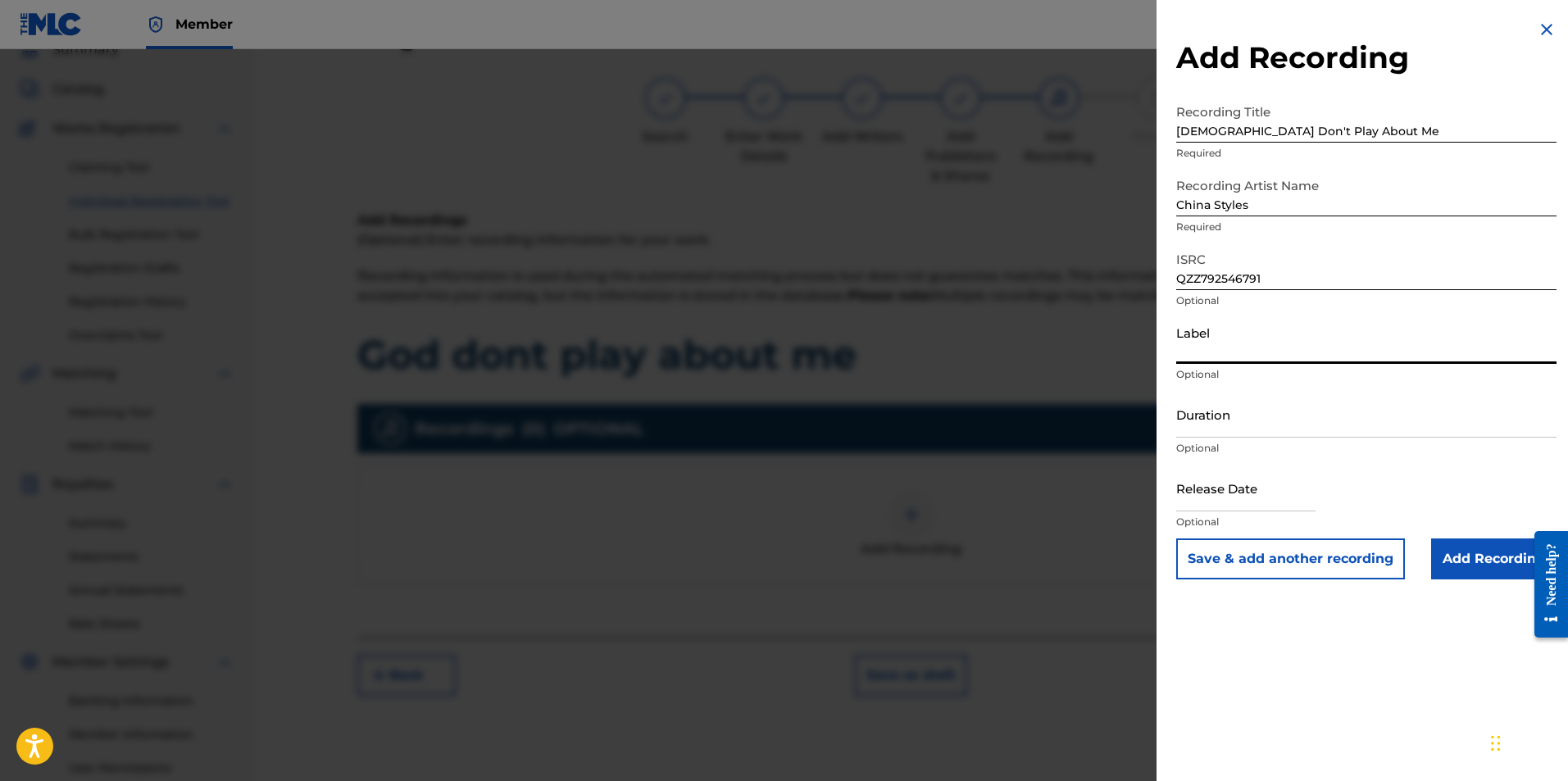
type input "China Styles, LLC"
click at [1258, 481] on input "text" at bounding box center [1245, 487] width 139 height 46
select select "7"
select select "2025"
click at [1228, 492] on input "text" at bounding box center [1245, 487] width 139 height 46
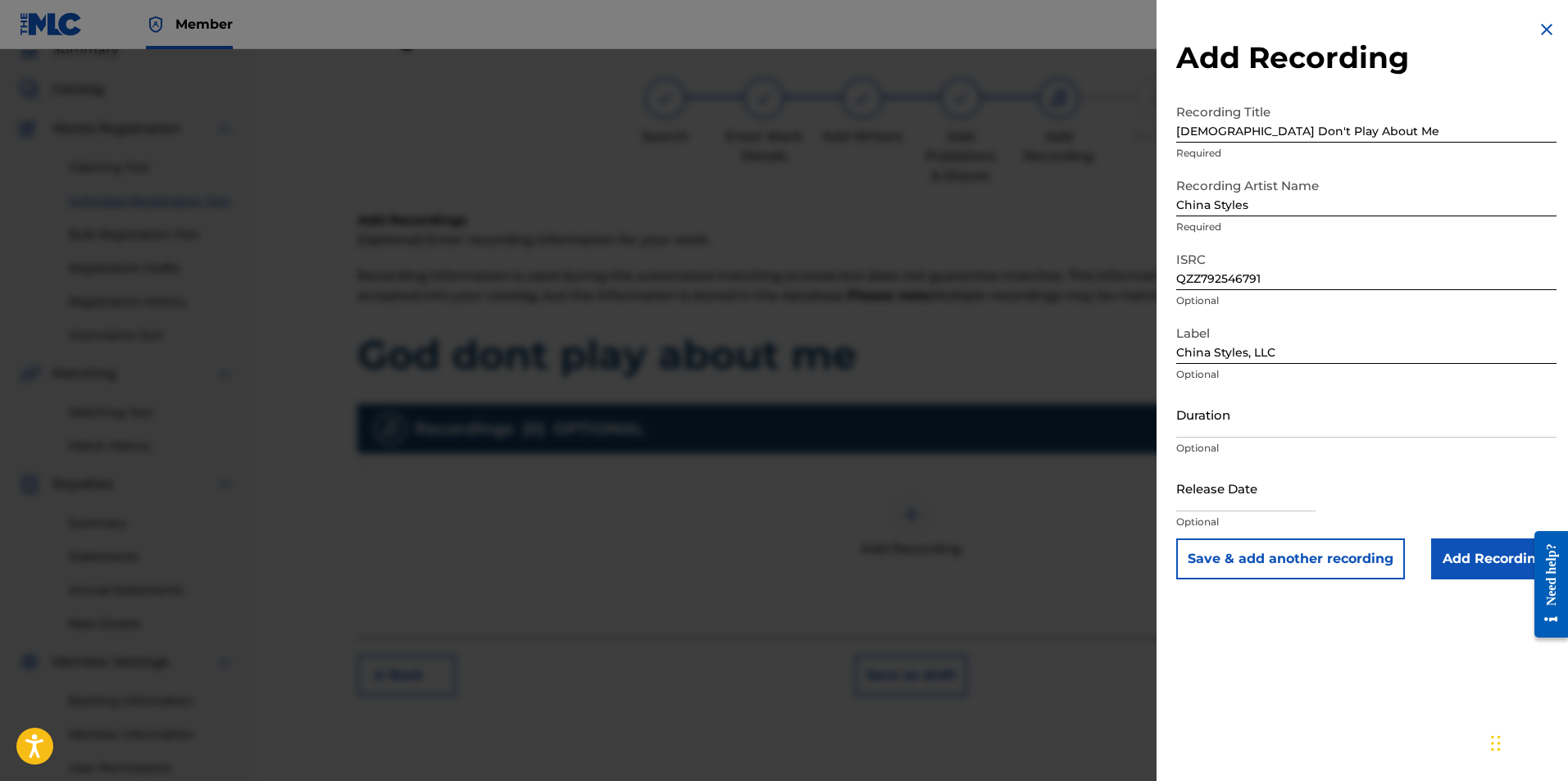
select select "7"
select select "2025"
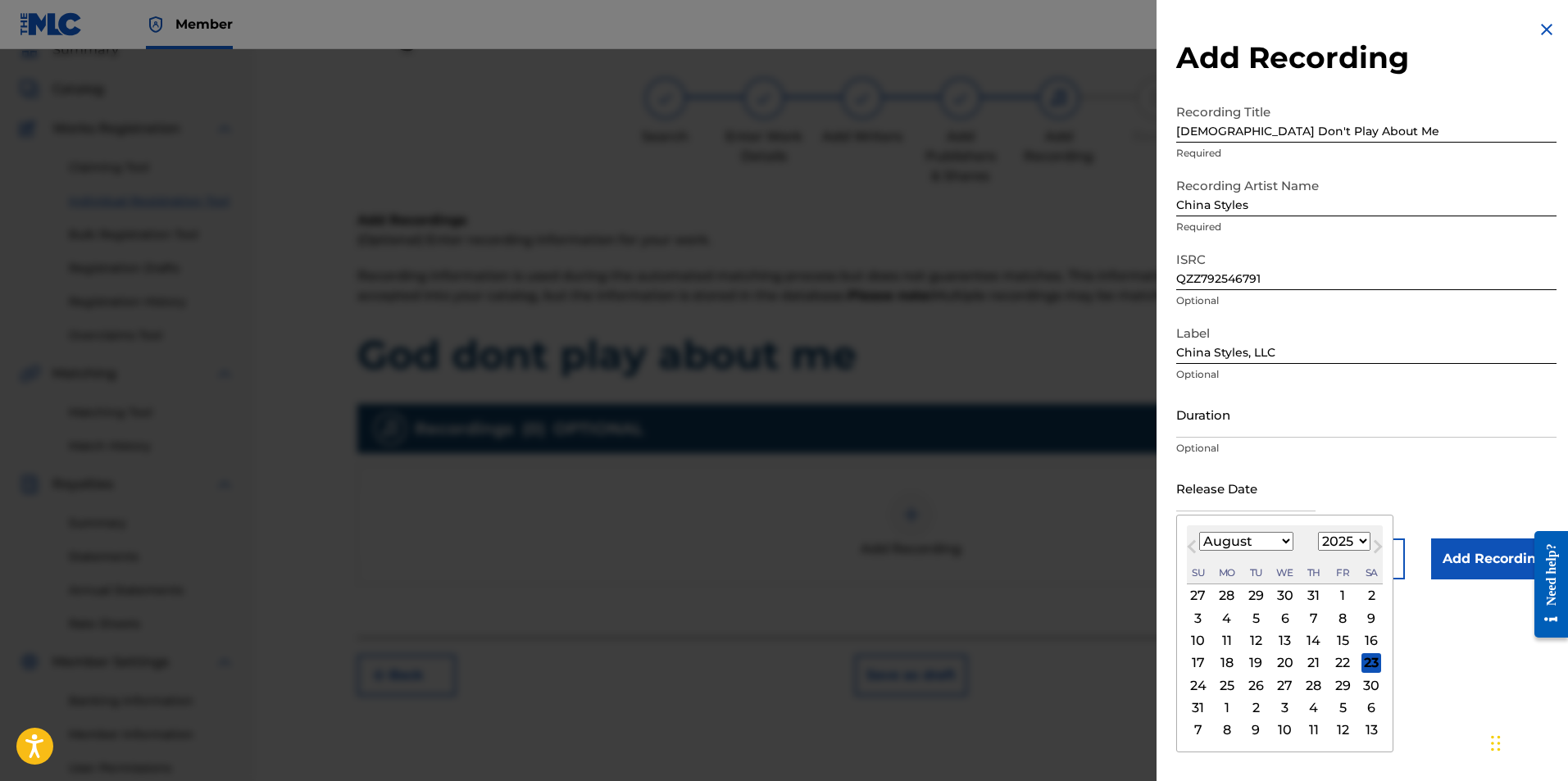
click at [1367, 661] on div "23" at bounding box center [1371, 662] width 19 height 19
type input "[DATE]"
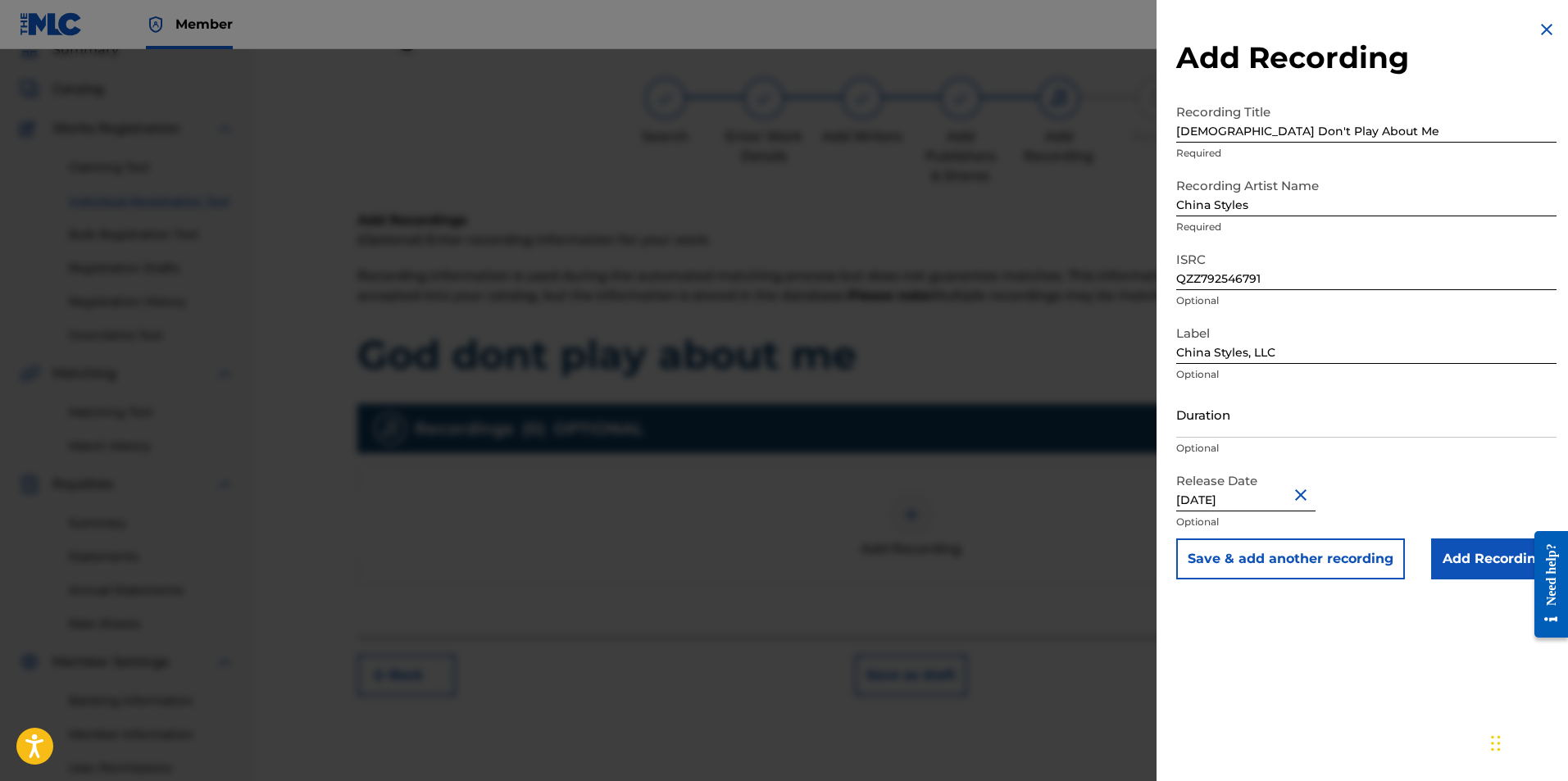
click at [1267, 496] on input "[DATE]" at bounding box center [1245, 487] width 139 height 46
select select "7"
select select "2025"
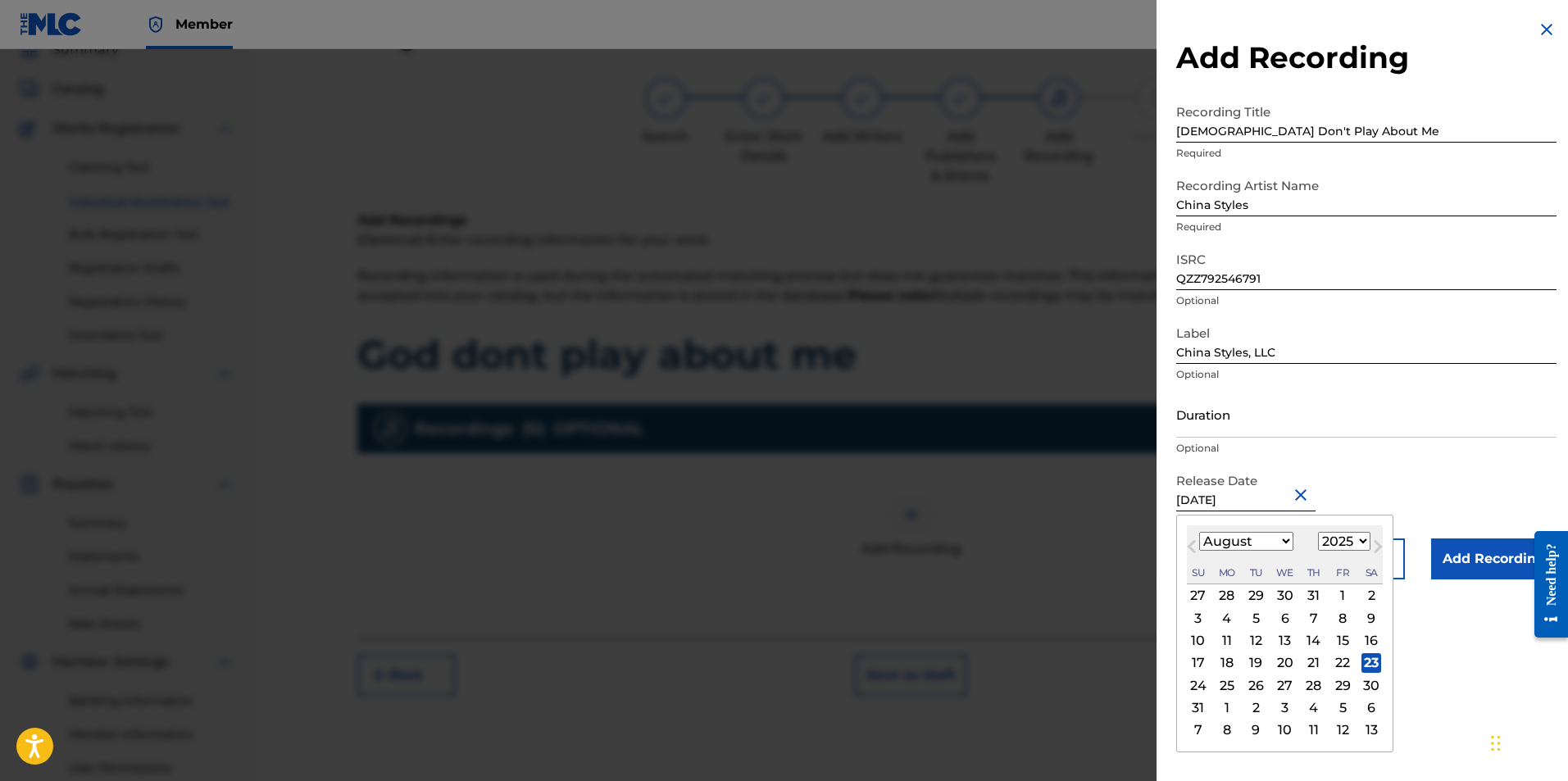
click at [1345, 658] on div "22" at bounding box center [1342, 662] width 19 height 19
type input "[DATE]"
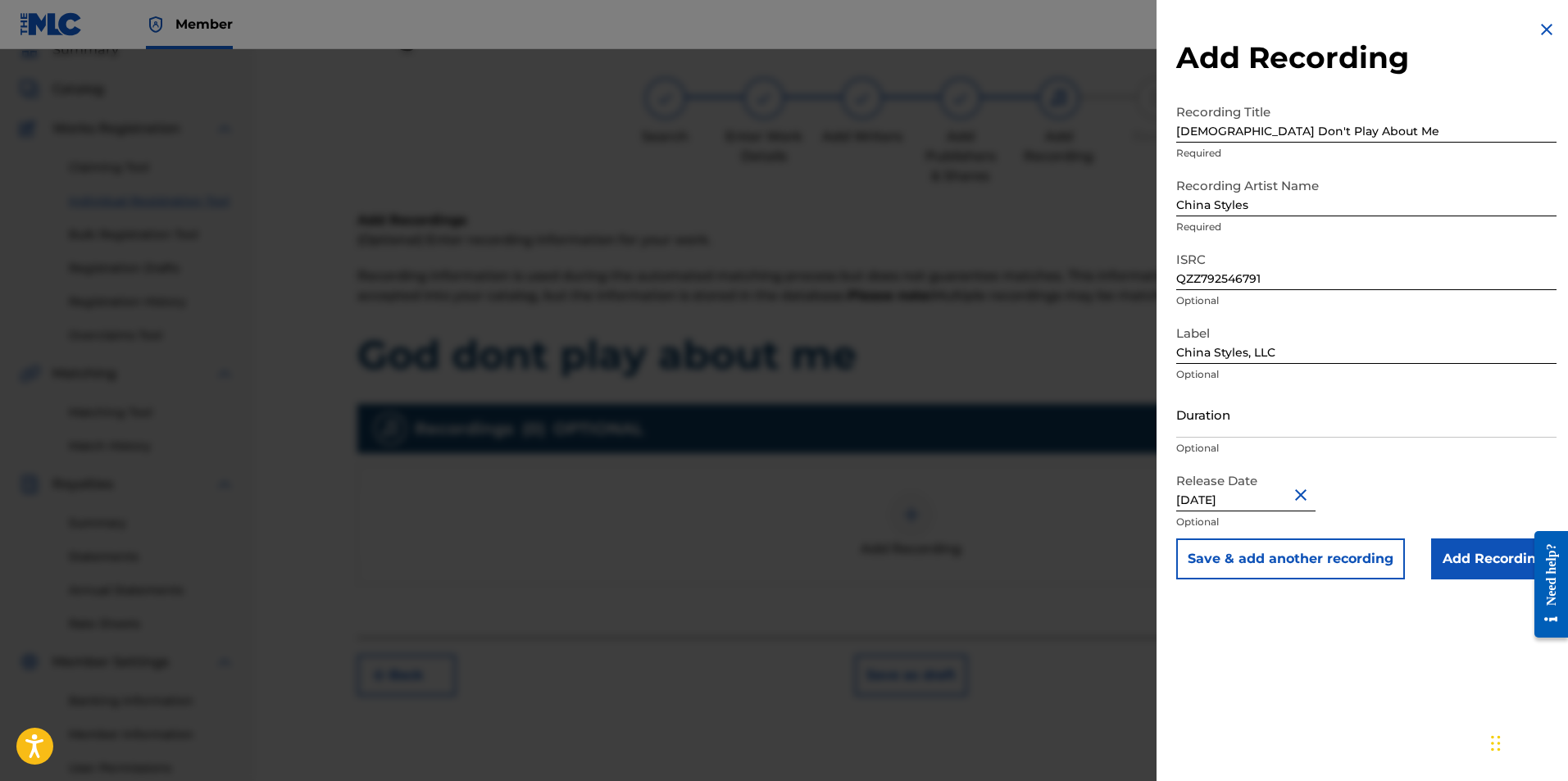
click at [1486, 553] on input "Add Recording" at bounding box center [1494, 559] width 126 height 41
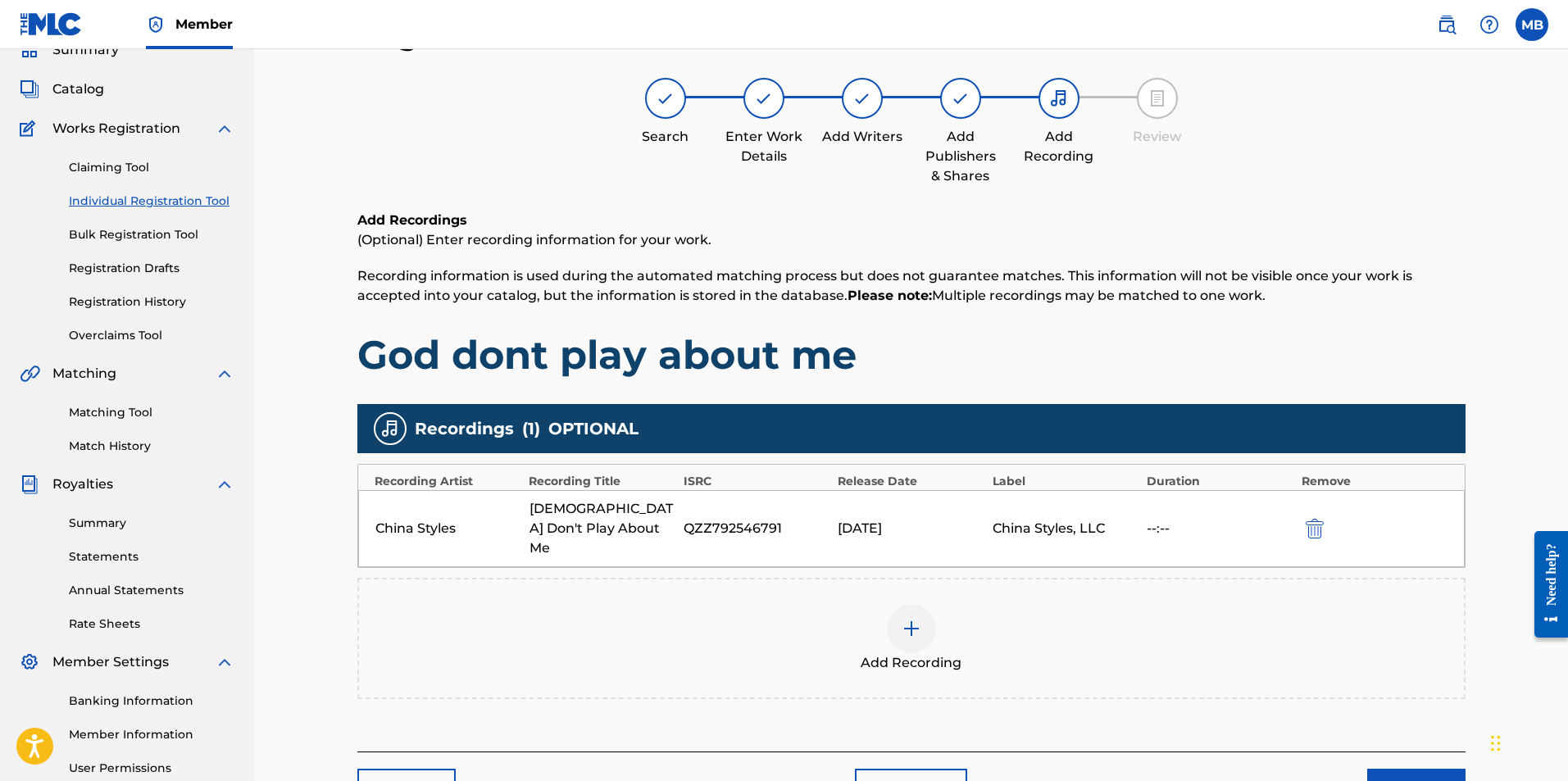
click at [1454, 768] on button "Next" at bounding box center [1416, 789] width 99 height 41
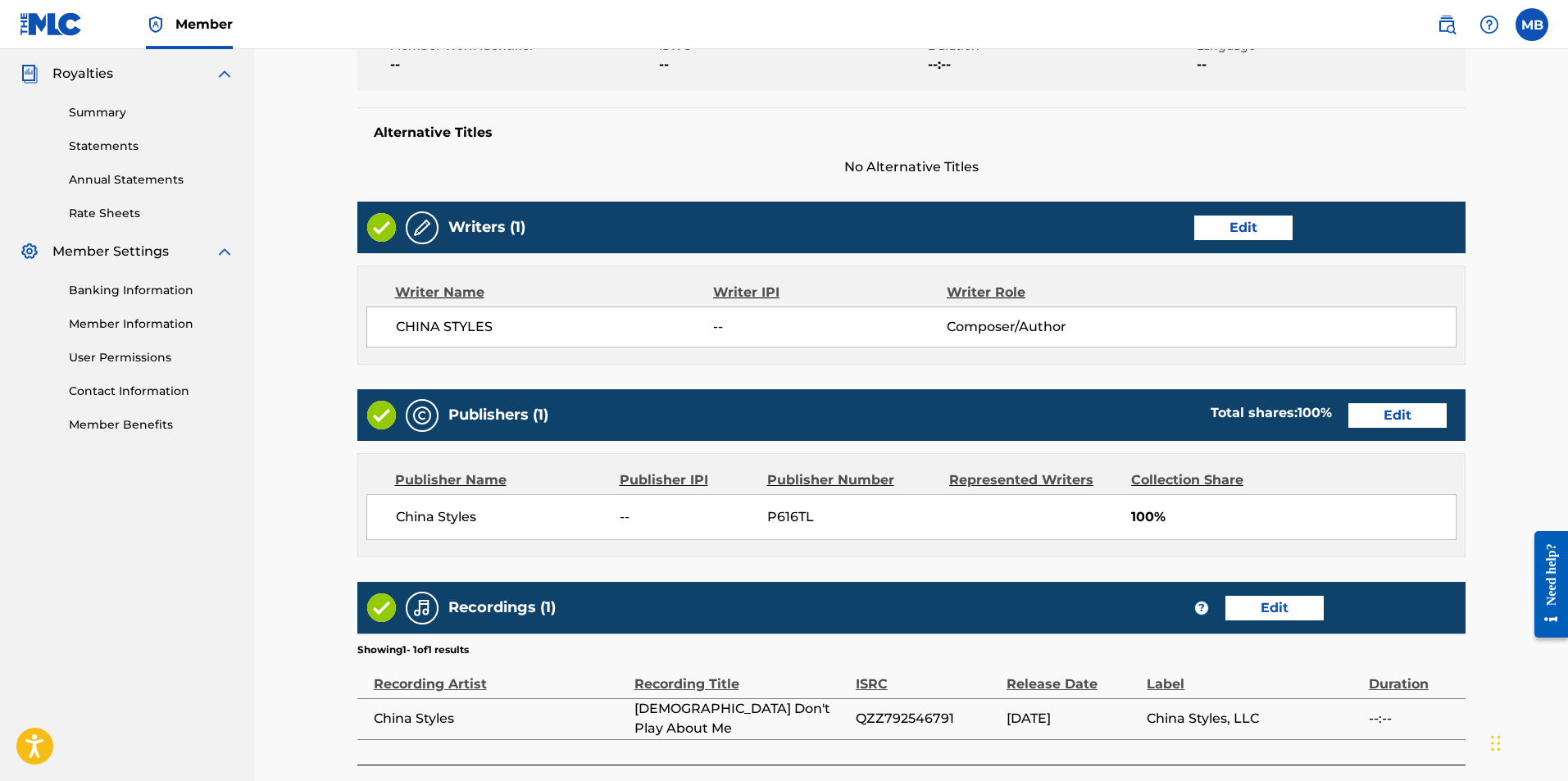
scroll to position [605, 0]
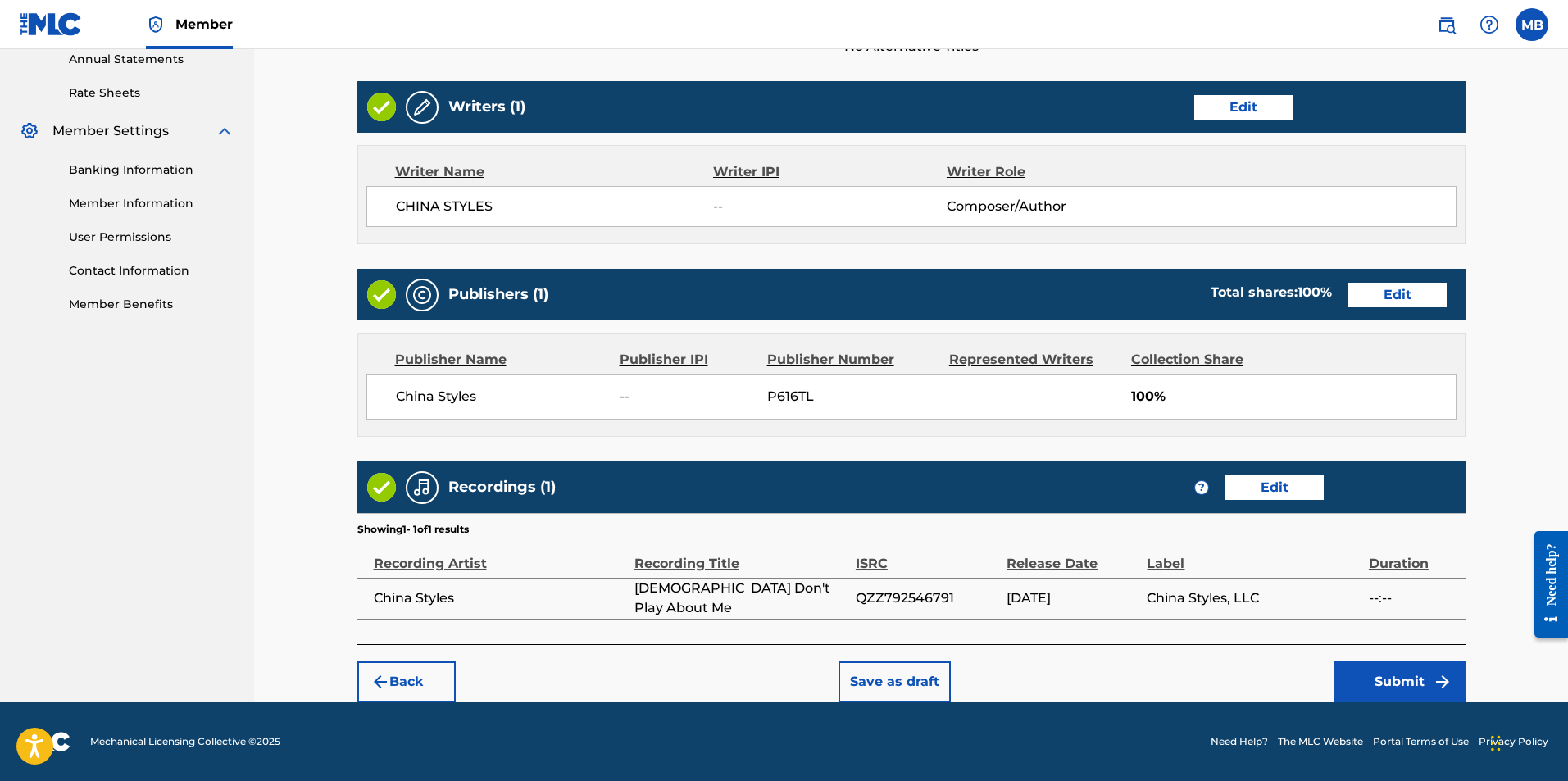
click at [1441, 684] on img "submit" at bounding box center [1442, 681] width 19 height 19
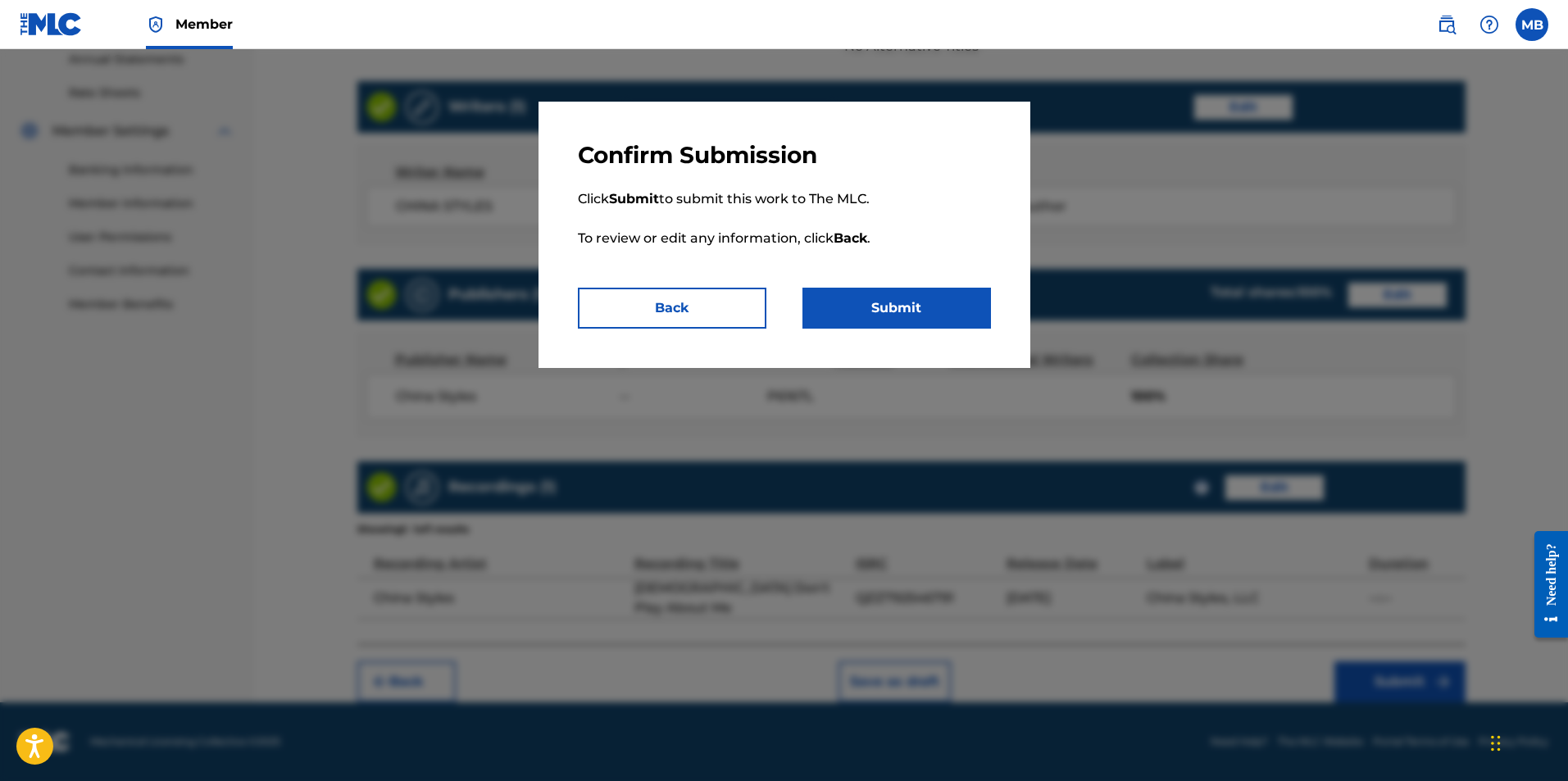
click at [932, 298] on button "Submit" at bounding box center [897, 308] width 189 height 41
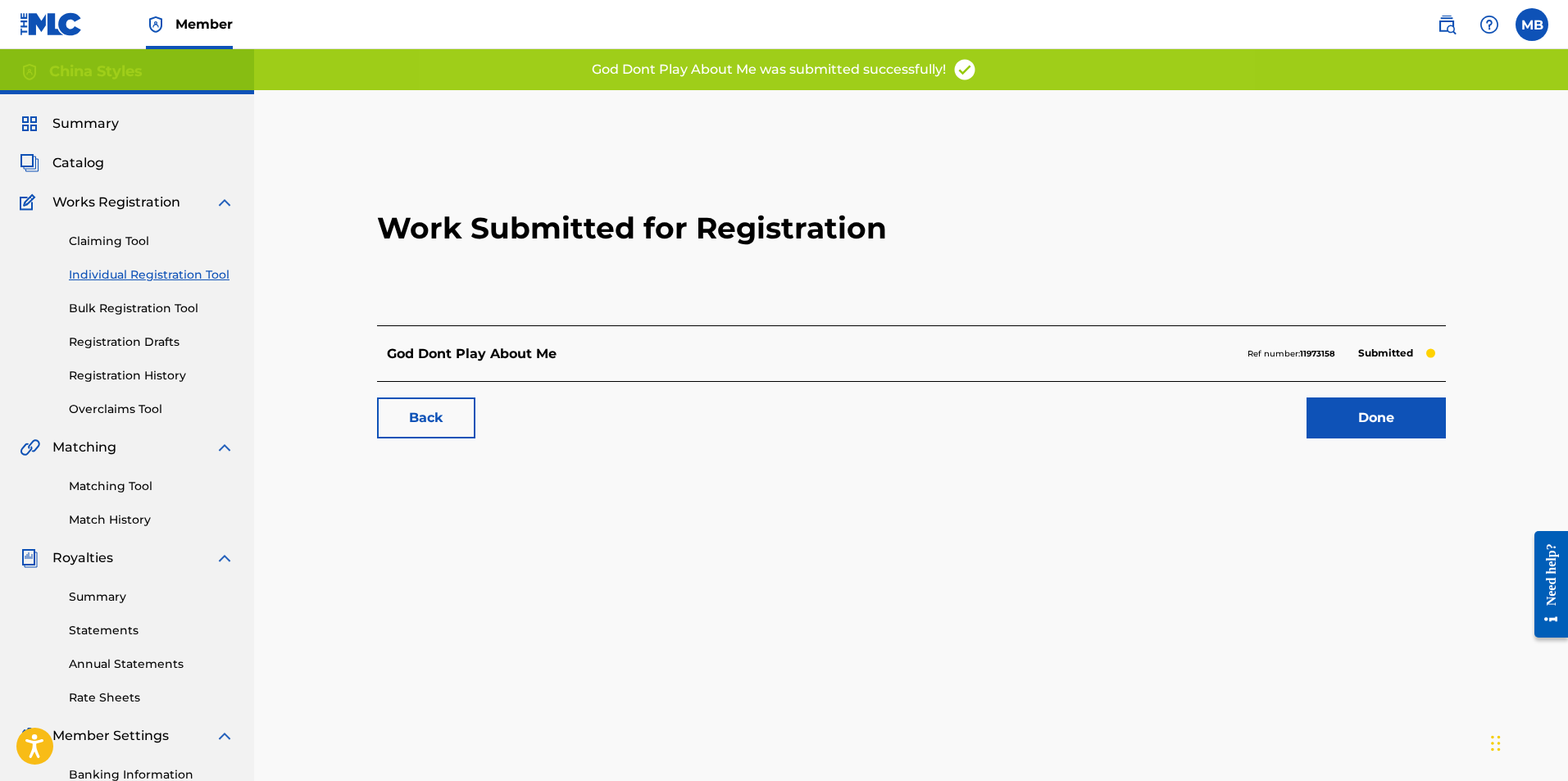
click at [1389, 419] on link "Done" at bounding box center [1376, 418] width 139 height 41
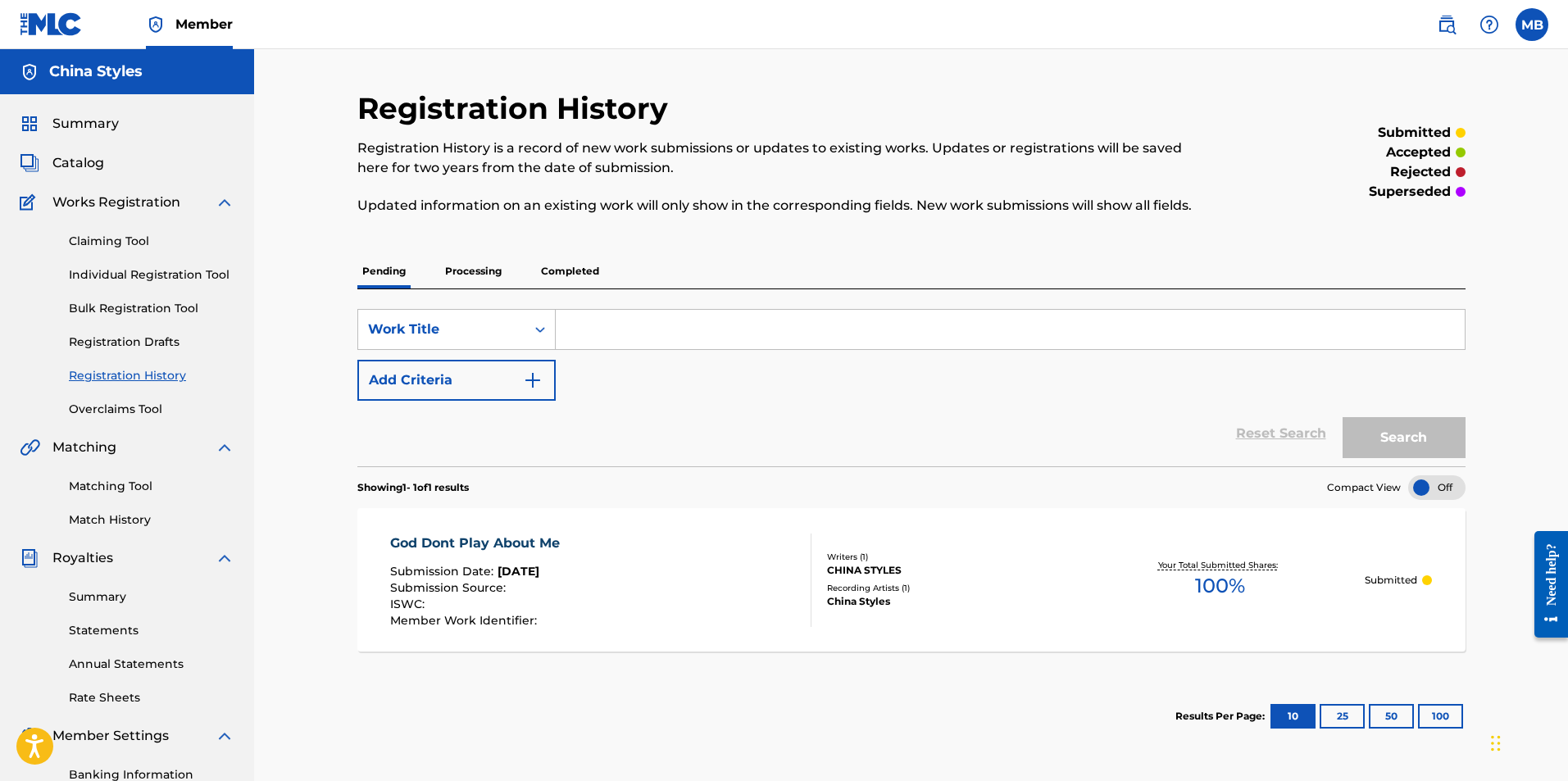
click at [128, 243] on link "Claiming Tool" at bounding box center [152, 241] width 165 height 17
